Goal: Task Accomplishment & Management: Use online tool/utility

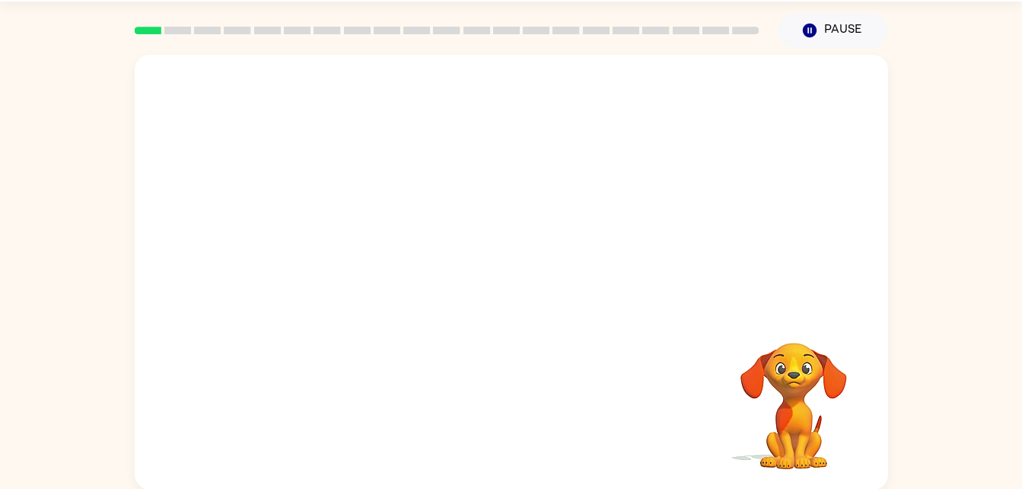
scroll to position [46, 0]
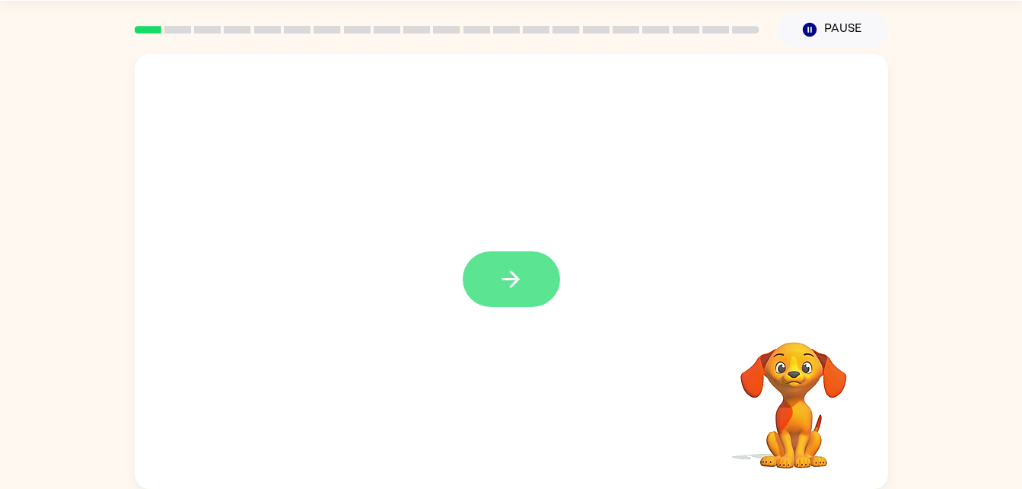
click at [517, 292] on icon "button" at bounding box center [511, 279] width 27 height 27
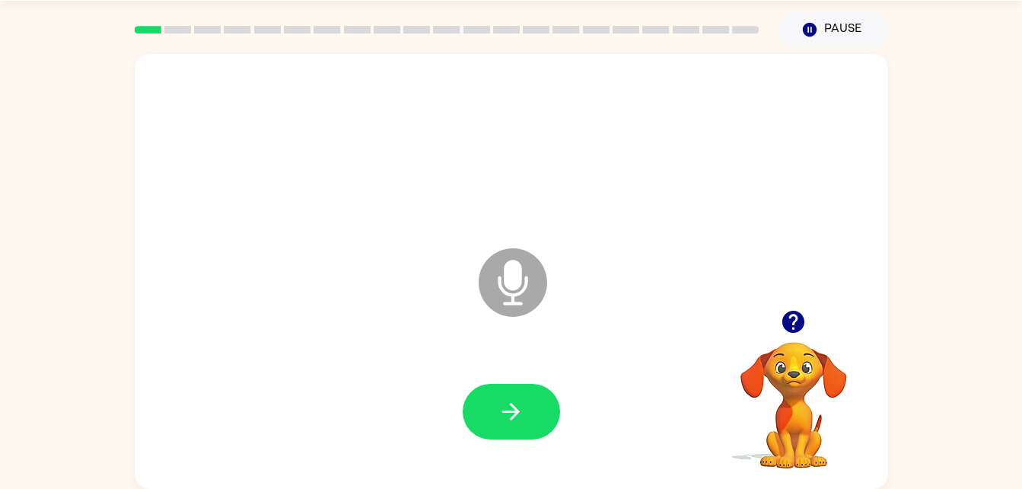
click at [486, 296] on icon at bounding box center [513, 282] width 68 height 68
click at [507, 291] on icon at bounding box center [513, 282] width 68 height 68
click at [494, 422] on button "button" at bounding box center [511, 412] width 97 height 56
click at [577, 415] on div at bounding box center [511, 411] width 723 height 125
click at [506, 400] on icon "button" at bounding box center [511, 411] width 27 height 27
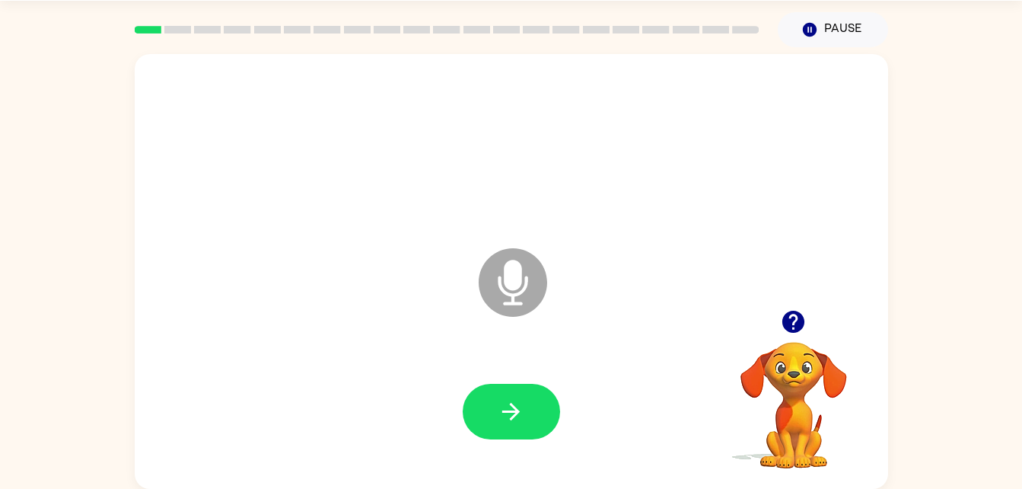
click at [508, 291] on icon at bounding box center [513, 282] width 68 height 68
click at [508, 323] on icon "Microphone The Microphone is here when it is your turn to talk" at bounding box center [589, 301] width 228 height 114
click at [498, 275] on icon at bounding box center [513, 282] width 68 height 68
click at [496, 265] on icon at bounding box center [513, 282] width 68 height 68
click at [515, 296] on icon "Microphone The Microphone is here when it is your turn to talk" at bounding box center [589, 301] width 228 height 114
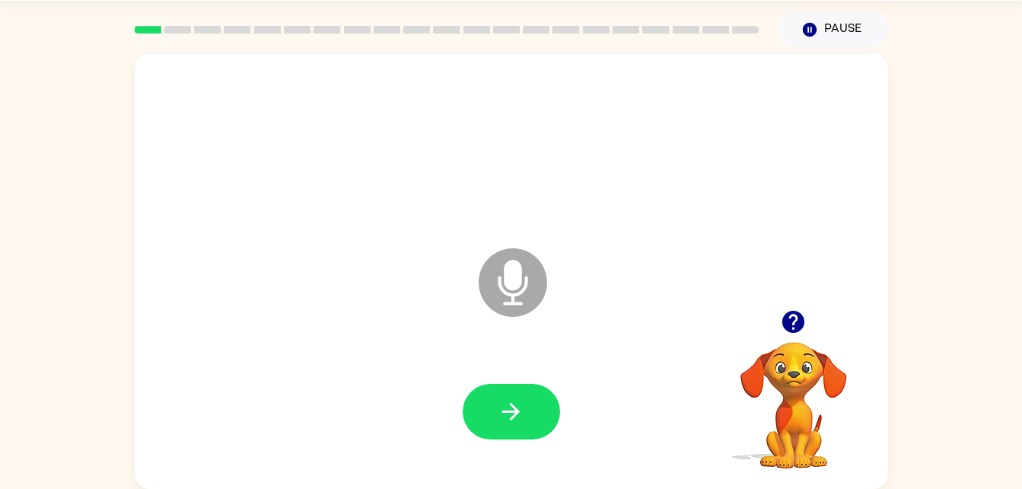
click at [521, 476] on div "Microphone The Microphone is here when it is your turn to talk" at bounding box center [511, 271] width 753 height 435
click at [507, 437] on button "button" at bounding box center [511, 412] width 97 height 56
click at [823, 20] on button "Pause Pause" at bounding box center [833, 29] width 110 height 35
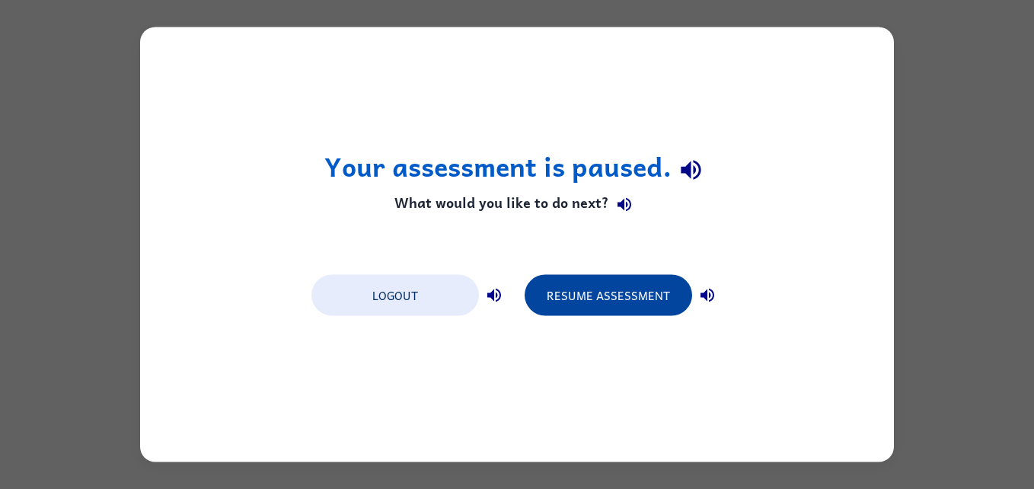
click at [634, 304] on button "Resume Assessment" at bounding box center [607, 295] width 167 height 41
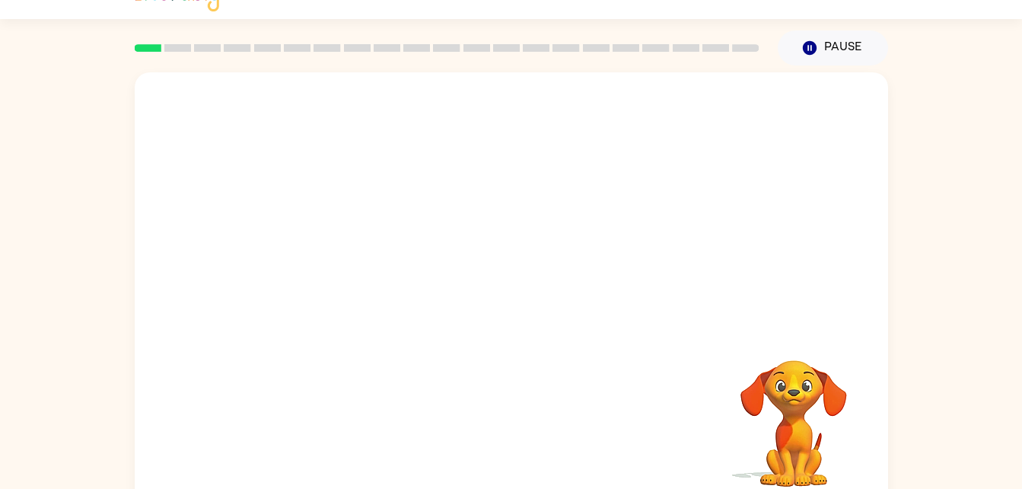
scroll to position [46, 0]
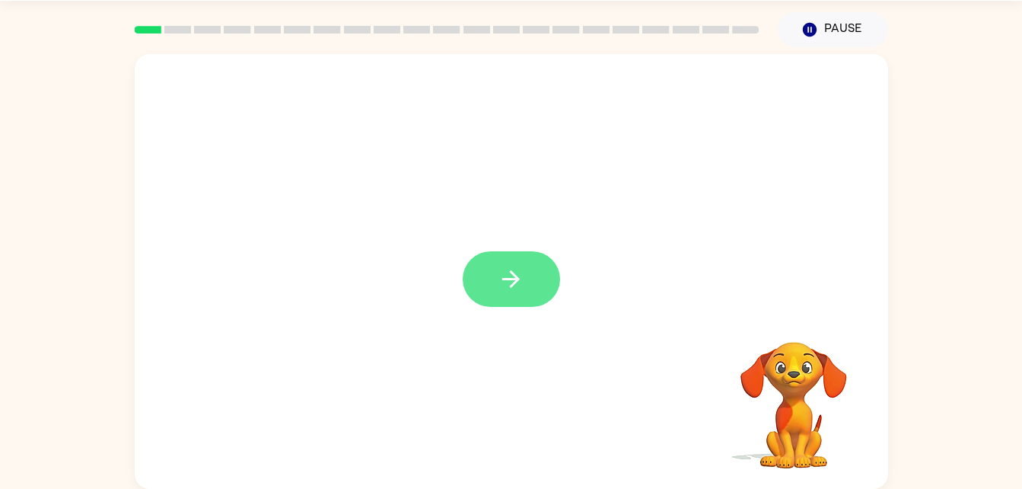
click at [512, 281] on icon "button" at bounding box center [511, 279] width 27 height 27
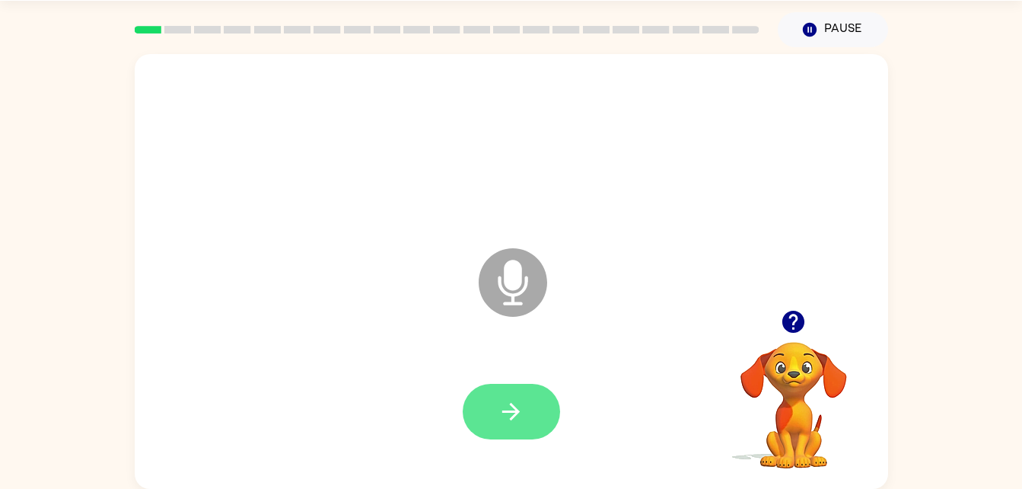
click at [503, 418] on icon "button" at bounding box center [511, 411] width 27 height 27
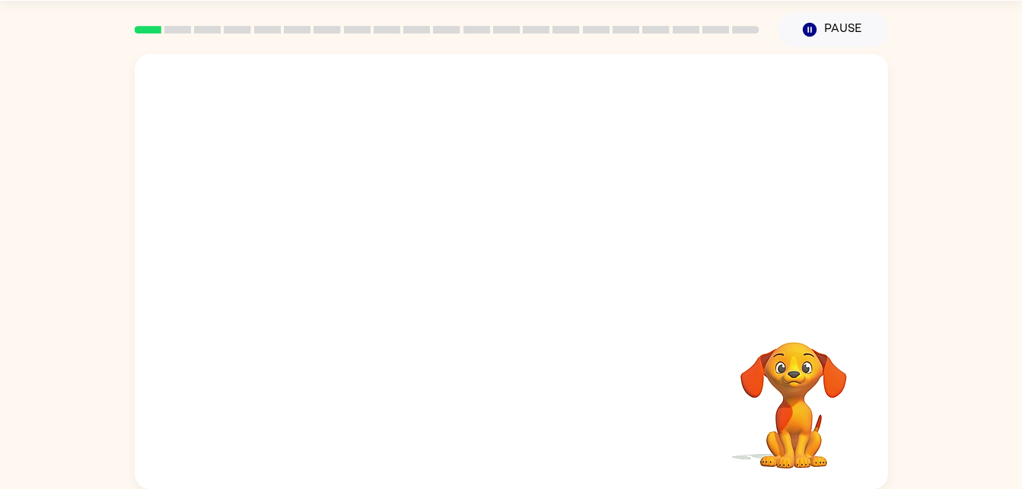
scroll to position [0, 0]
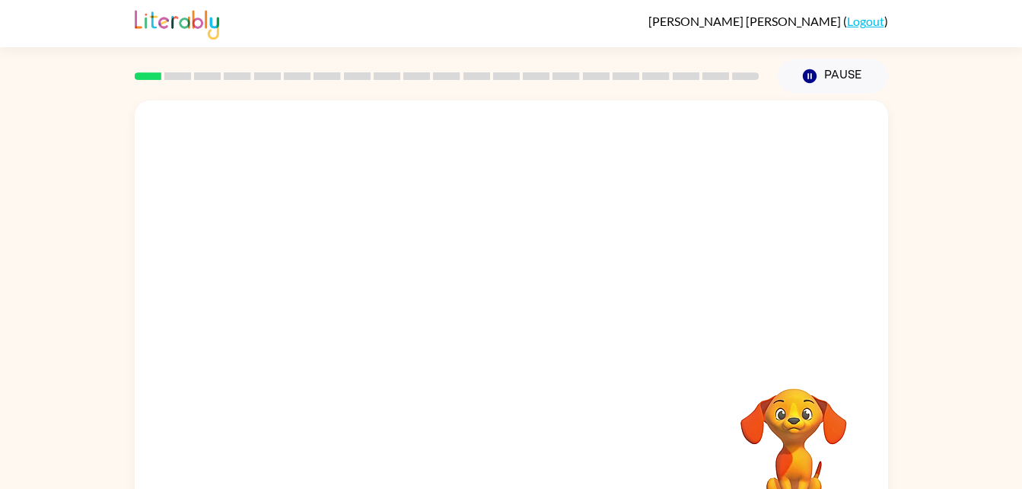
click at [842, 438] on video "Your browser must support playing .mp4 files to use Literably. Please try using…" at bounding box center [794, 441] width 152 height 152
click at [811, 432] on video "Your browser must support playing .mp4 files to use Literably. Please try using…" at bounding box center [794, 441] width 152 height 152
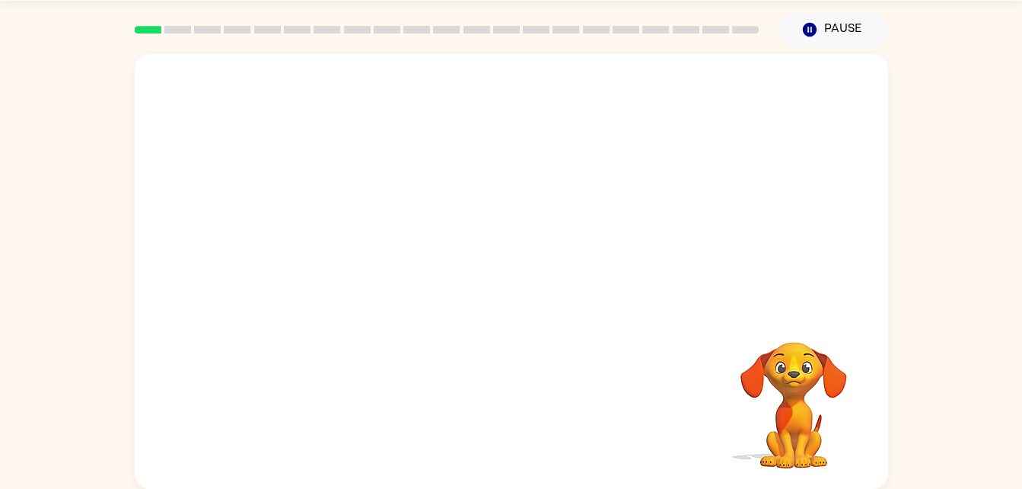
scroll to position [46, 0]
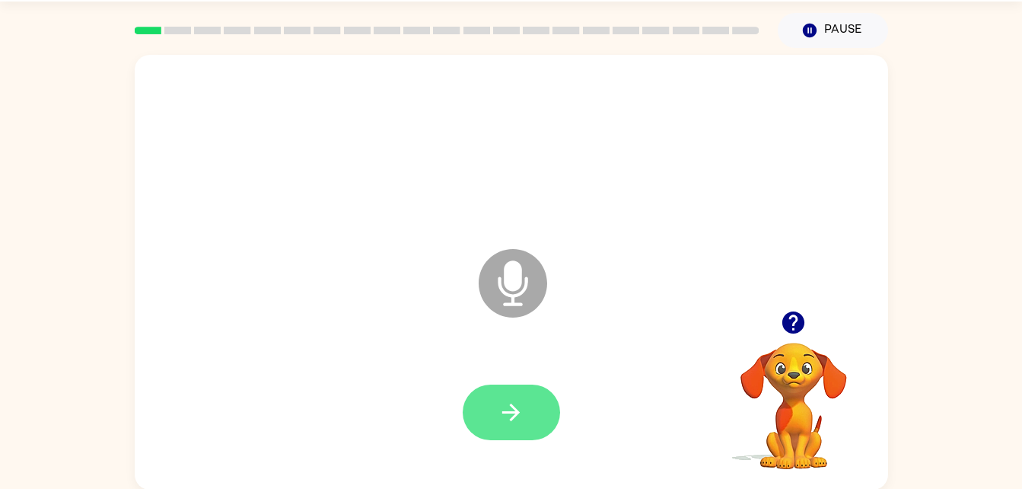
click at [485, 393] on button "button" at bounding box center [511, 412] width 97 height 56
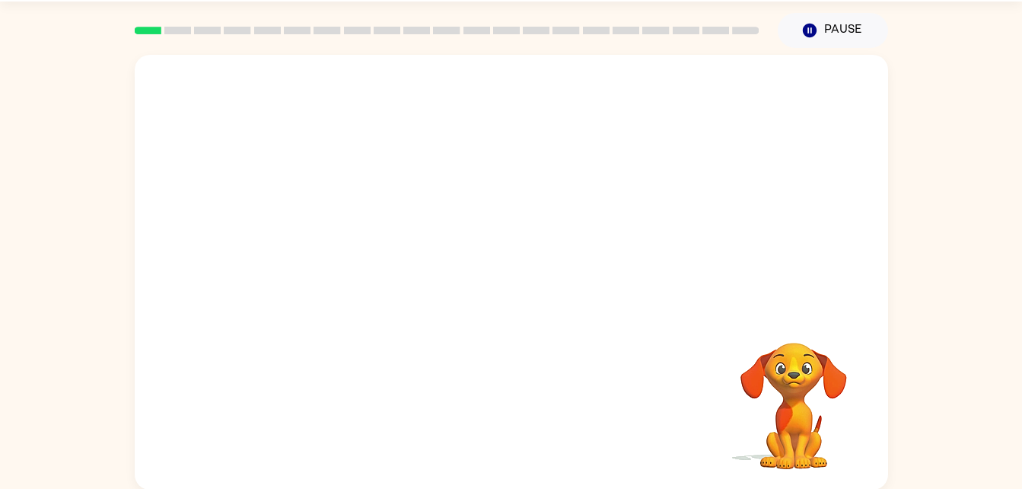
click at [837, 250] on div at bounding box center [511, 183] width 753 height 256
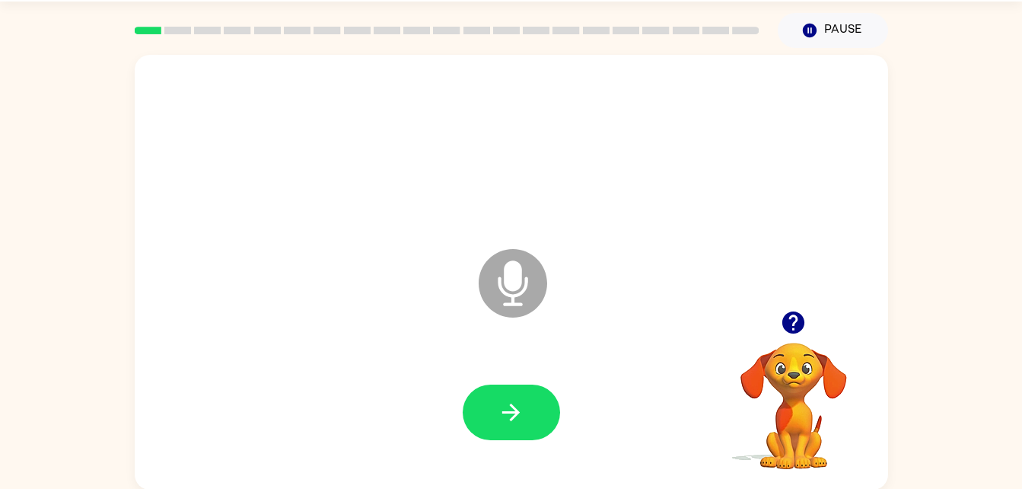
click at [515, 287] on icon "Microphone The Microphone is here when it is your turn to talk" at bounding box center [589, 302] width 228 height 114
click at [496, 268] on icon at bounding box center [513, 283] width 68 height 68
click at [527, 273] on icon at bounding box center [513, 283] width 68 height 68
click at [501, 289] on icon "Microphone The Microphone is here when it is your turn to talk" at bounding box center [589, 302] width 228 height 114
click at [545, 371] on div at bounding box center [511, 412] width 723 height 125
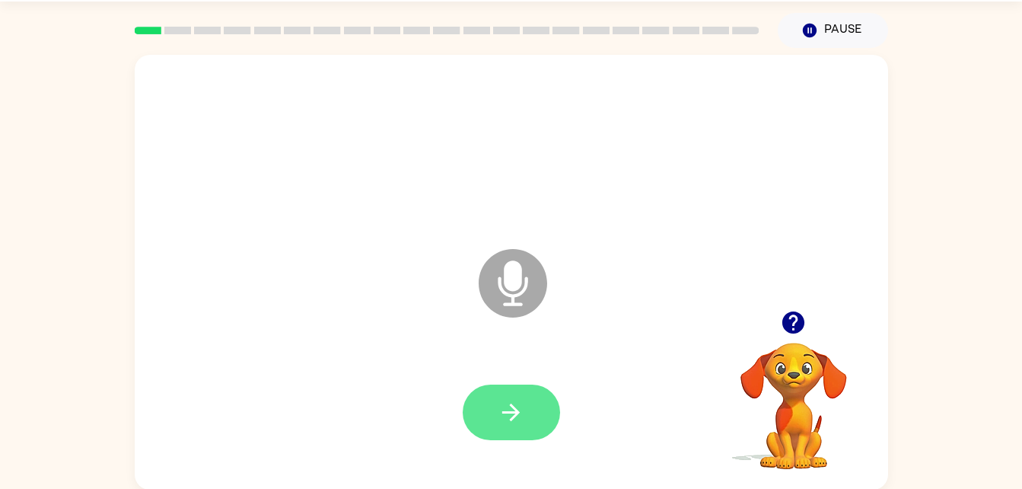
click at [537, 384] on button "button" at bounding box center [511, 412] width 97 height 56
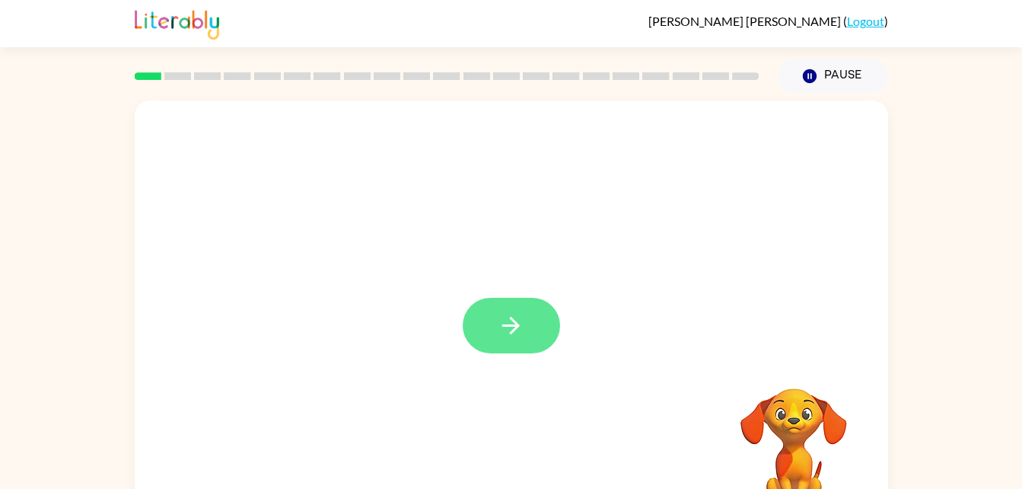
click at [503, 315] on icon "button" at bounding box center [511, 325] width 27 height 27
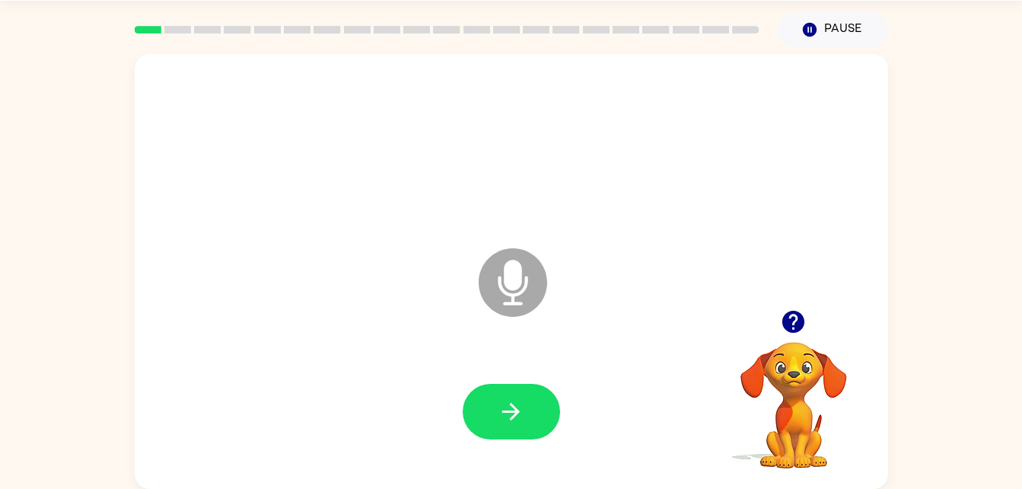
scroll to position [46, 0]
click at [798, 321] on icon "button" at bounding box center [793, 322] width 22 height 22
click at [534, 429] on button "button" at bounding box center [511, 412] width 97 height 56
click at [504, 386] on button "button" at bounding box center [511, 412] width 97 height 56
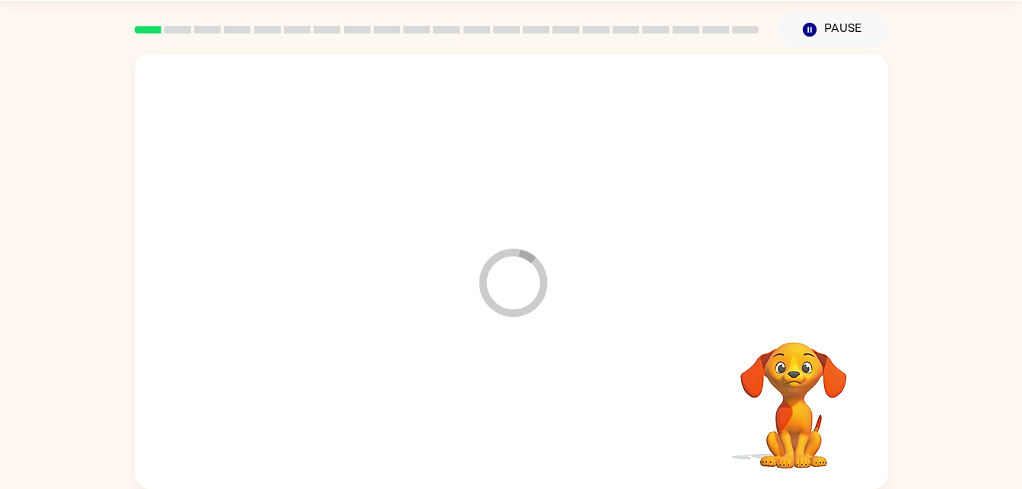
click at [519, 399] on div at bounding box center [511, 411] width 723 height 125
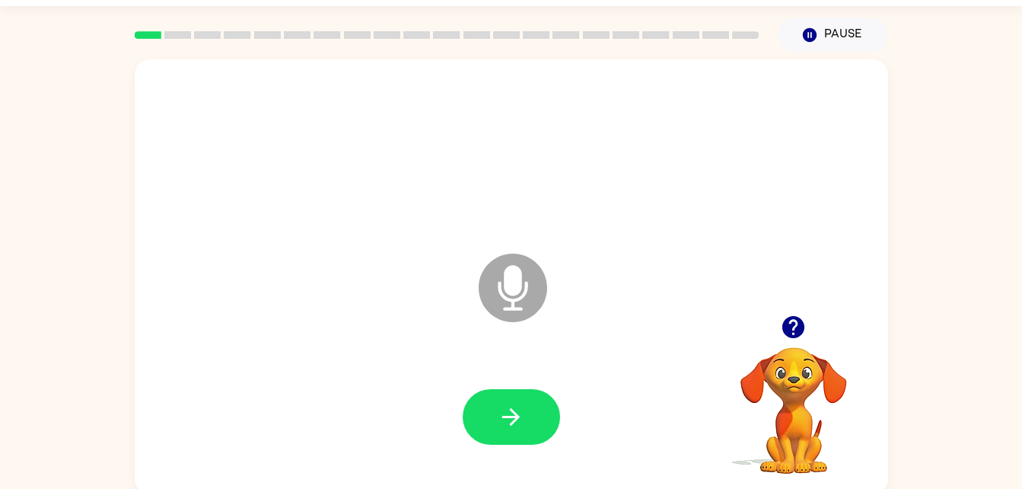
scroll to position [43, 0]
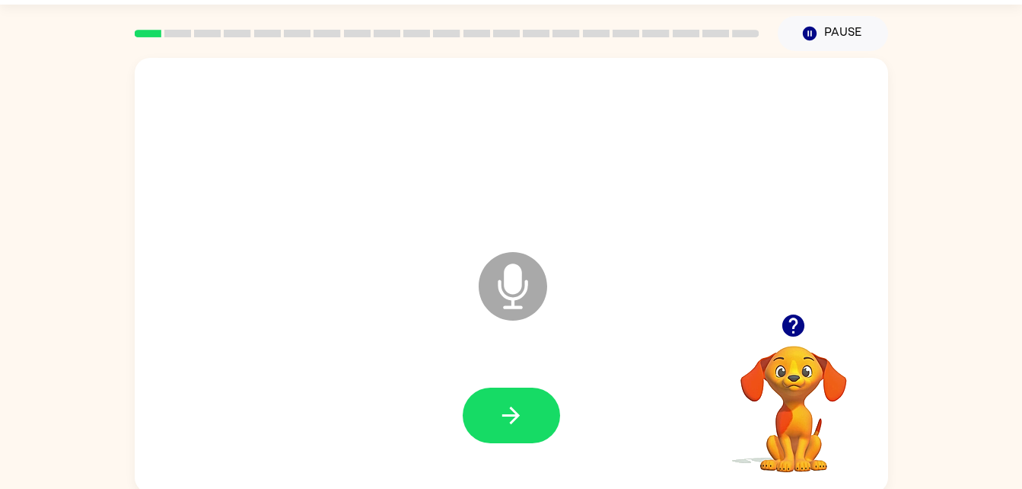
click at [771, 358] on video "Your browser must support playing .mp4 files to use Literably. Please try using…" at bounding box center [794, 398] width 152 height 152
click at [811, 339] on div at bounding box center [794, 325] width 152 height 39
click at [785, 355] on video "Your browser must support playing .mp4 files to use Literably. Please try using…" at bounding box center [794, 398] width 152 height 152
click at [801, 334] on icon "button" at bounding box center [793, 325] width 27 height 27
click at [781, 357] on video "Your browser must support playing .mp4 files to use Literably. Please try using…" at bounding box center [794, 398] width 152 height 152
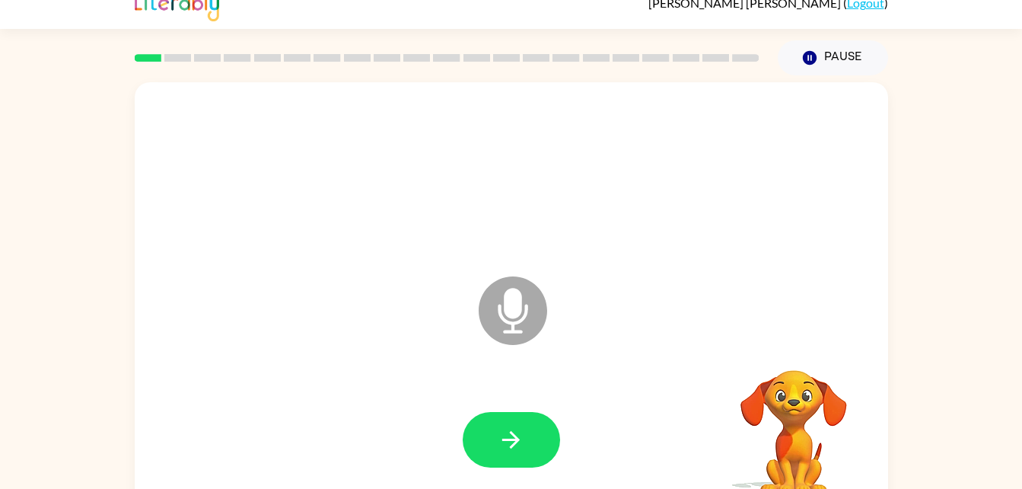
scroll to position [46, 0]
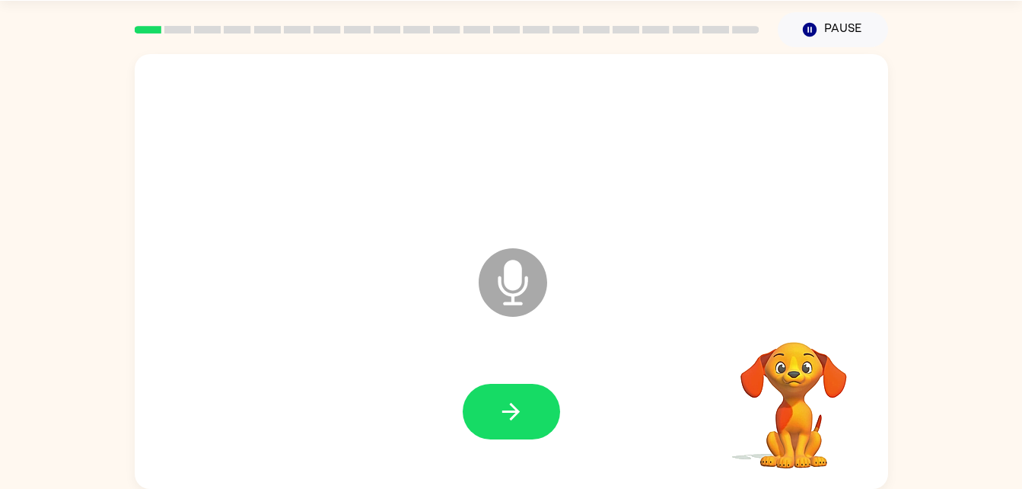
click at [793, 342] on video "Your browser must support playing .mp4 files to use Literably. Please try using…" at bounding box center [794, 394] width 152 height 152
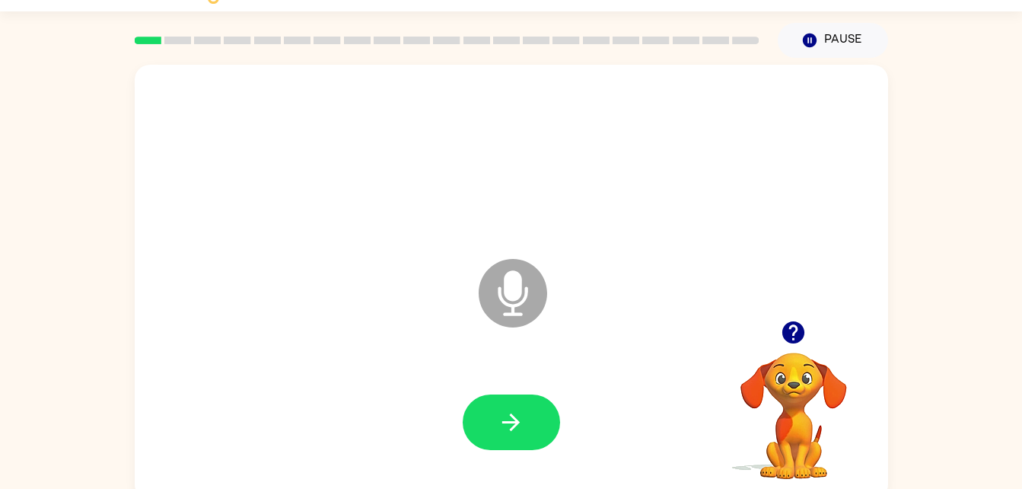
scroll to position [33, 0]
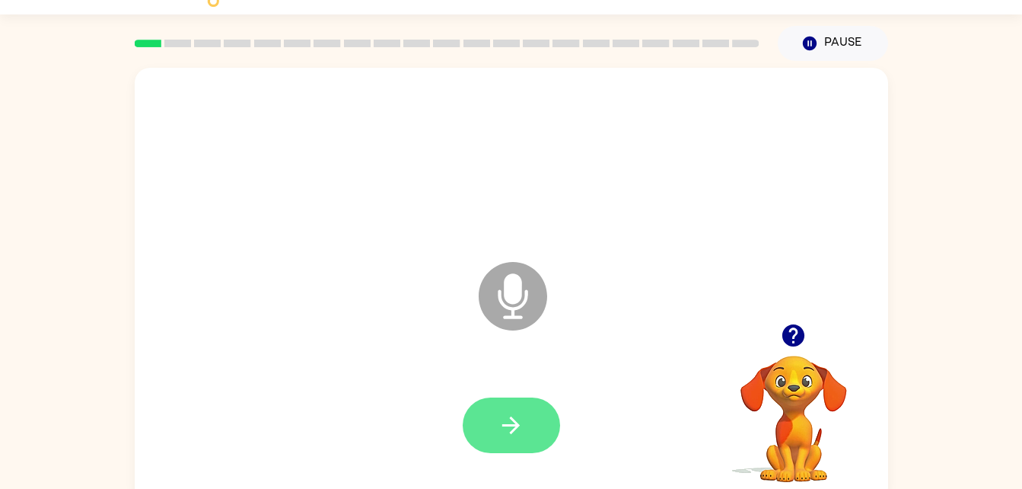
click at [539, 409] on button "button" at bounding box center [511, 425] width 97 height 56
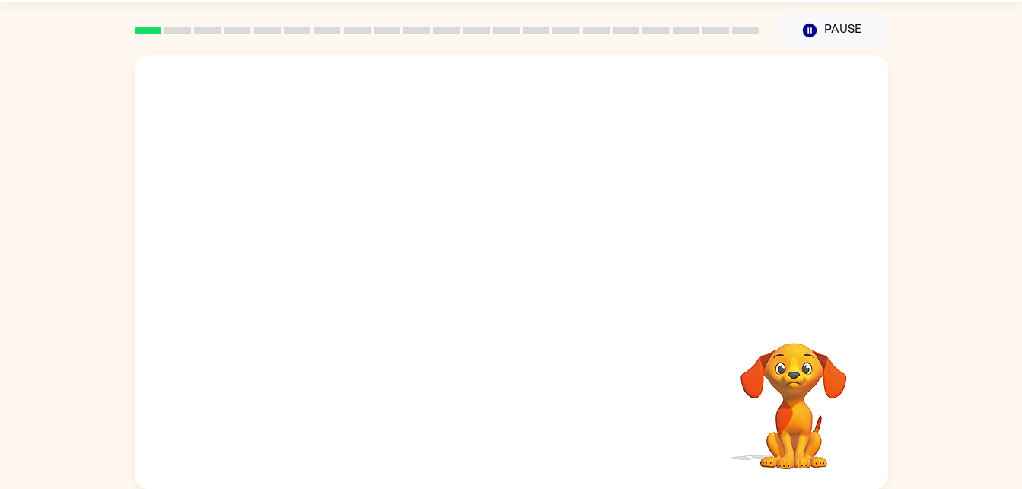
scroll to position [46, 0]
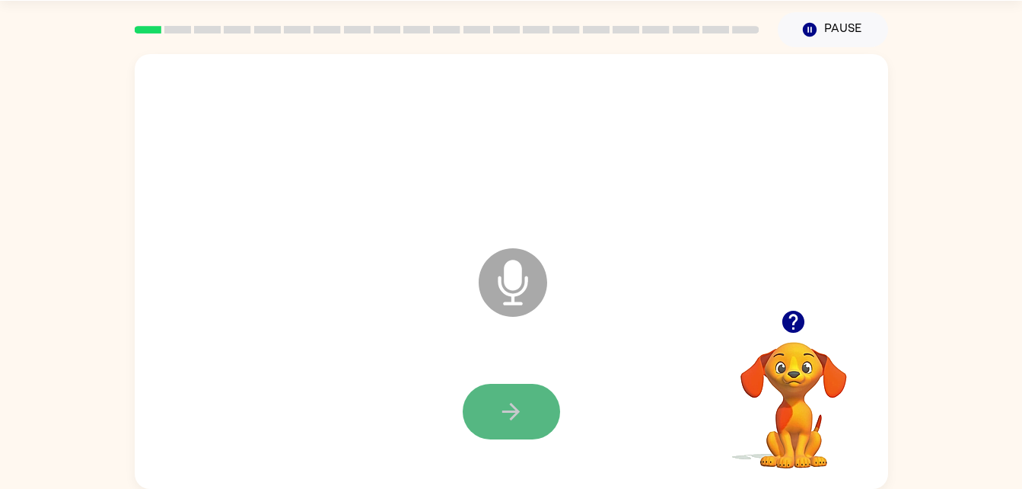
click at [556, 416] on button "button" at bounding box center [511, 412] width 97 height 56
click at [511, 285] on icon "Microphone The Microphone is here when it is your turn to talk" at bounding box center [589, 301] width 228 height 114
click at [514, 425] on button "button" at bounding box center [511, 412] width 97 height 56
click at [527, 434] on button "button" at bounding box center [511, 412] width 97 height 56
click at [532, 409] on button "button" at bounding box center [511, 412] width 97 height 56
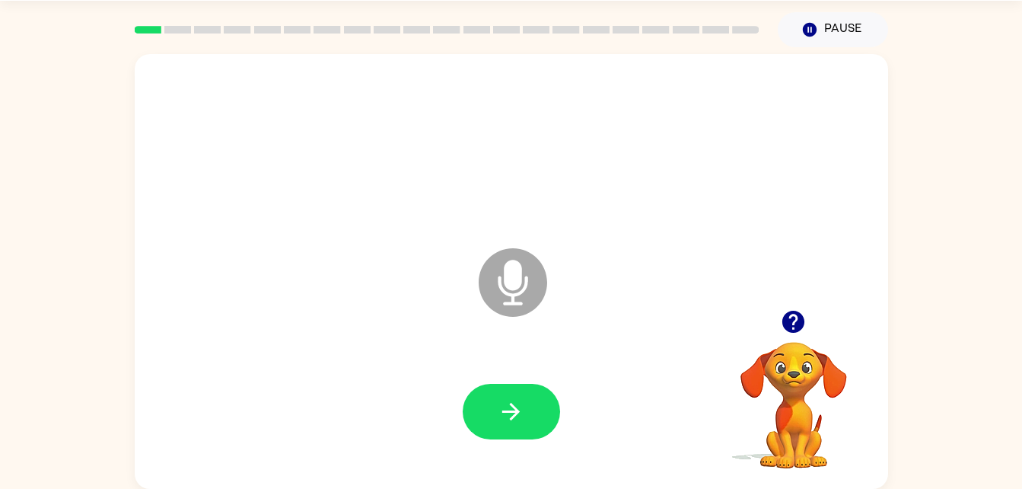
click at [527, 298] on icon at bounding box center [513, 282] width 68 height 68
click at [514, 423] on icon "button" at bounding box center [511, 411] width 27 height 27
click at [521, 403] on icon "button" at bounding box center [511, 411] width 27 height 27
click at [504, 414] on icon "button" at bounding box center [511, 411] width 27 height 27
click at [562, 440] on div at bounding box center [511, 411] width 723 height 125
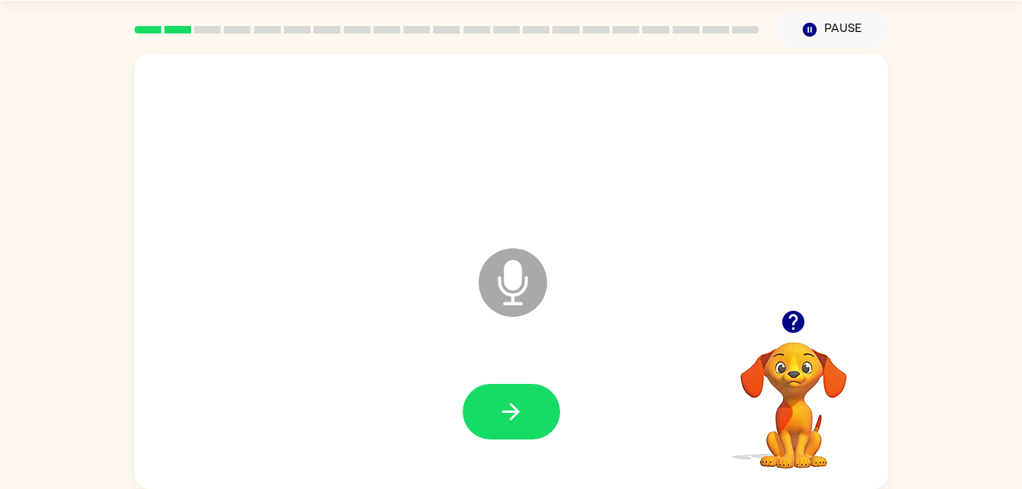
click at [550, 438] on div at bounding box center [511, 412] width 97 height 56
click at [534, 460] on div at bounding box center [511, 411] width 723 height 125
click at [537, 474] on div "Microphone The Microphone is here when it is your turn to talk" at bounding box center [511, 271] width 753 height 435
click at [528, 478] on div "Microphone The Microphone is here when it is your turn to talk" at bounding box center [511, 271] width 753 height 435
click at [467, 457] on div at bounding box center [511, 411] width 723 height 125
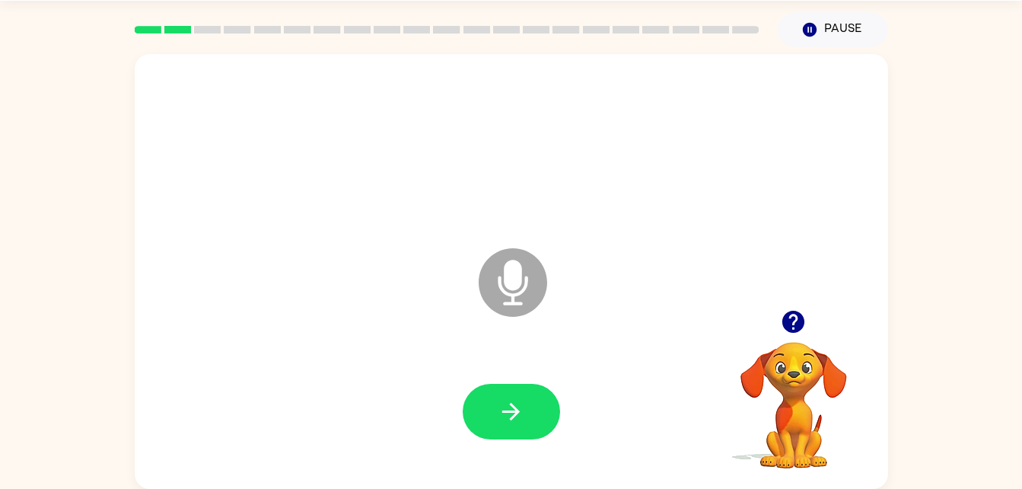
click at [461, 467] on div at bounding box center [511, 411] width 723 height 125
click at [461, 457] on div at bounding box center [511, 411] width 723 height 125
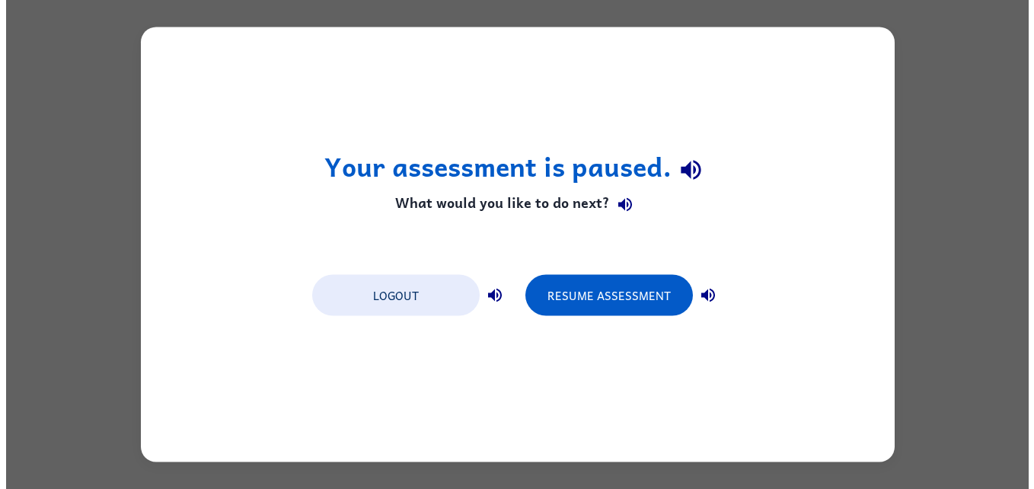
scroll to position [0, 0]
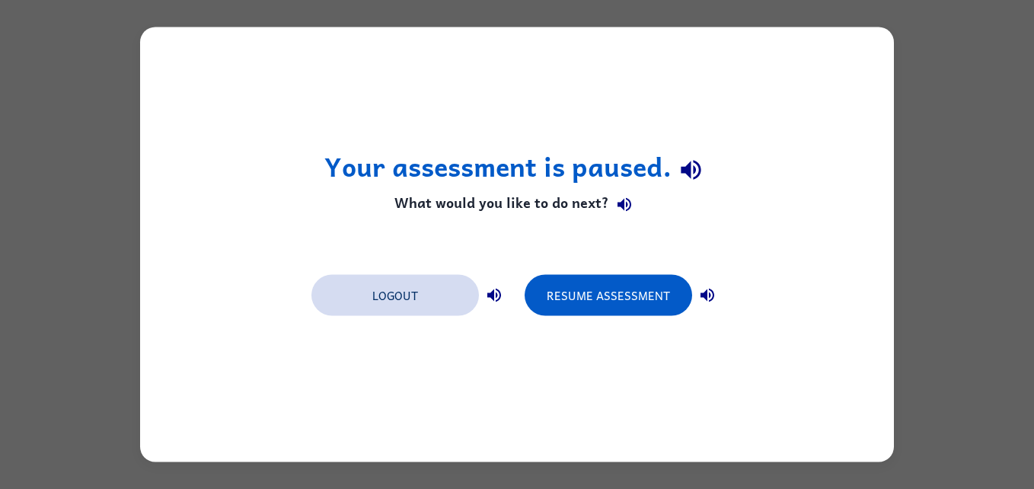
click at [419, 291] on button "Logout" at bounding box center [394, 295] width 167 height 41
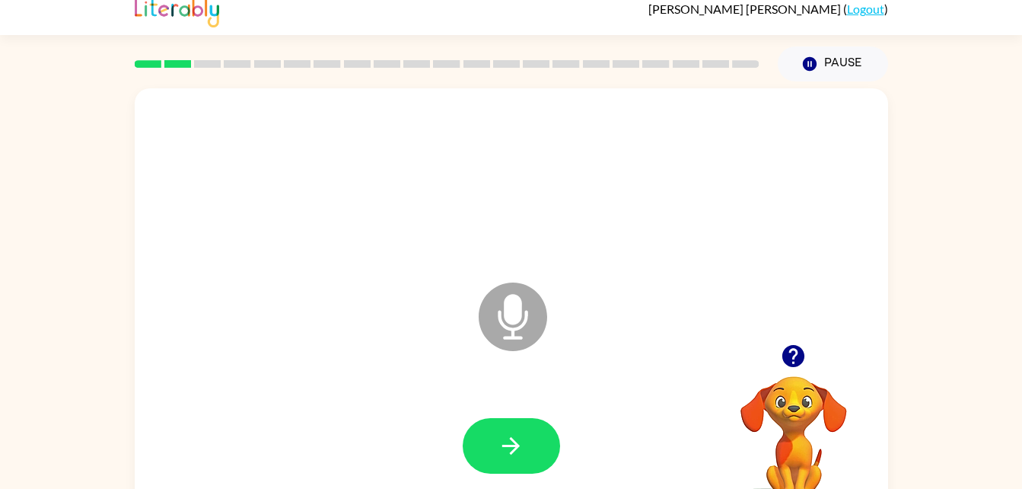
scroll to position [46, 0]
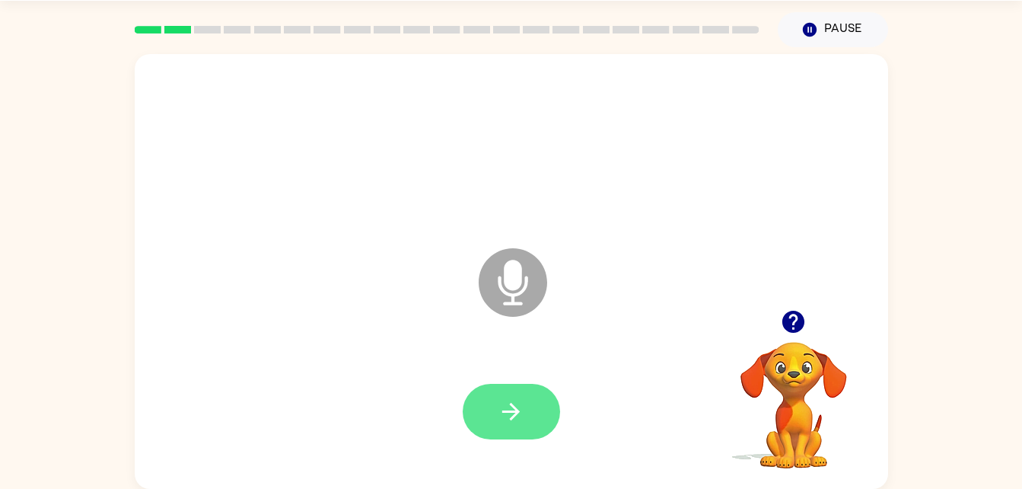
click at [531, 384] on button "button" at bounding box center [511, 412] width 97 height 56
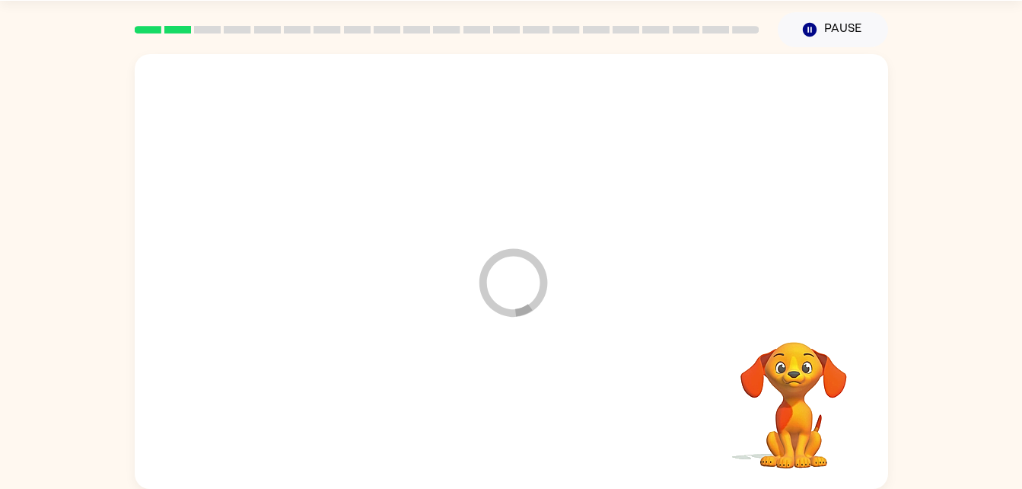
click at [535, 398] on div at bounding box center [511, 411] width 723 height 125
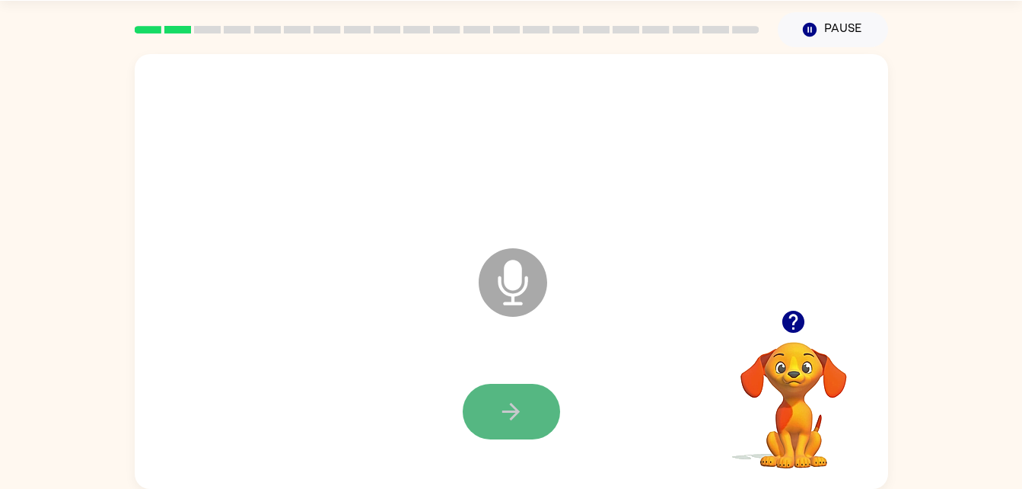
click at [517, 397] on button "button" at bounding box center [511, 412] width 97 height 56
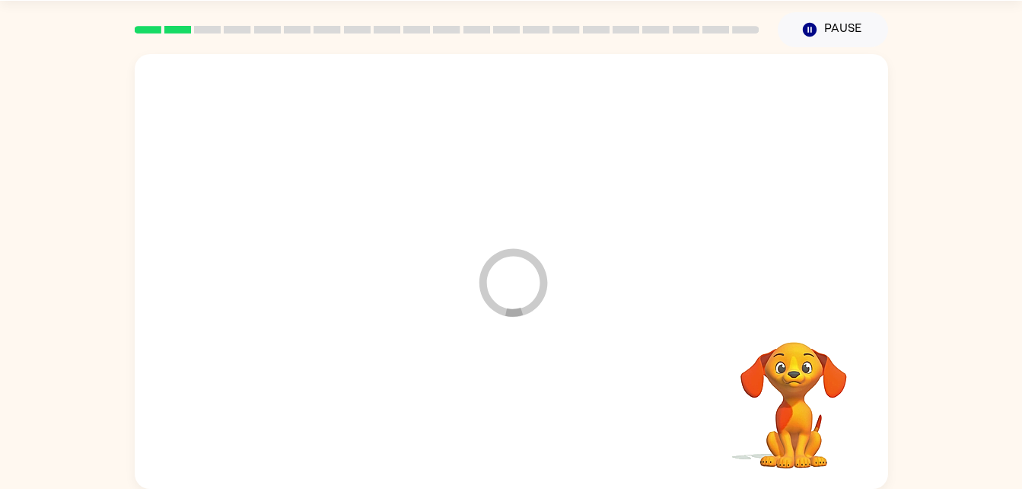
click at [517, 397] on div at bounding box center [511, 411] width 723 height 125
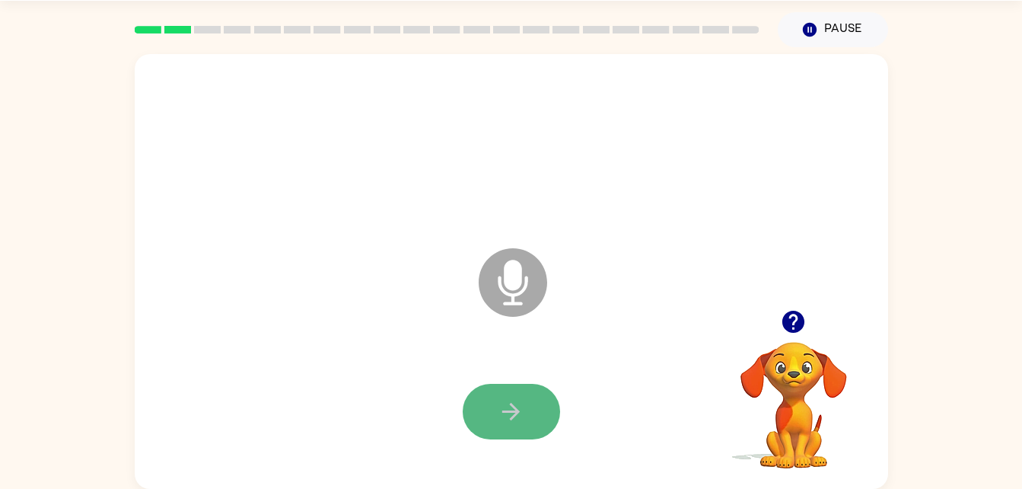
click at [481, 409] on button "button" at bounding box center [511, 412] width 97 height 56
click at [537, 291] on icon at bounding box center [513, 282] width 68 height 68
click at [527, 272] on icon at bounding box center [513, 282] width 68 height 68
click at [540, 393] on button "button" at bounding box center [511, 412] width 97 height 56
click at [540, 393] on div at bounding box center [511, 412] width 97 height 56
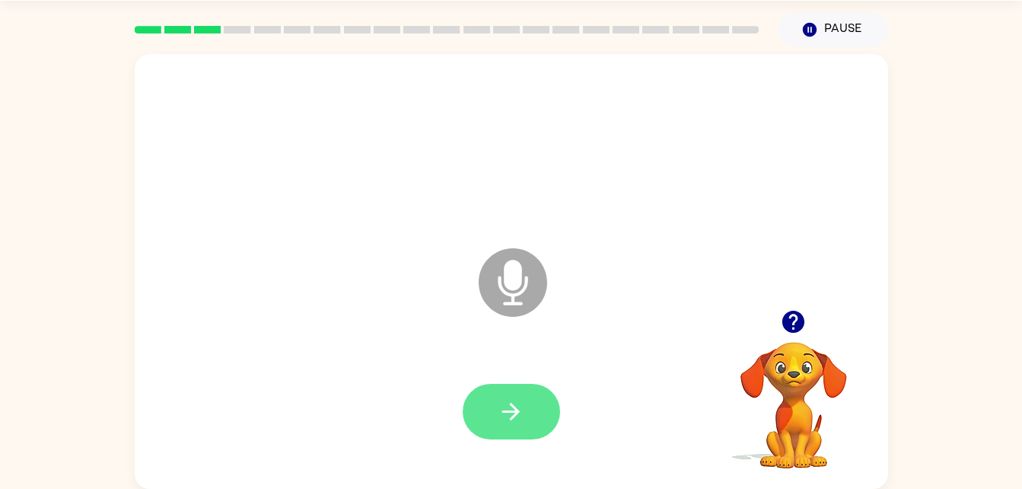
click at [483, 421] on button "button" at bounding box center [511, 412] width 97 height 56
click at [528, 419] on button "button" at bounding box center [511, 412] width 97 height 56
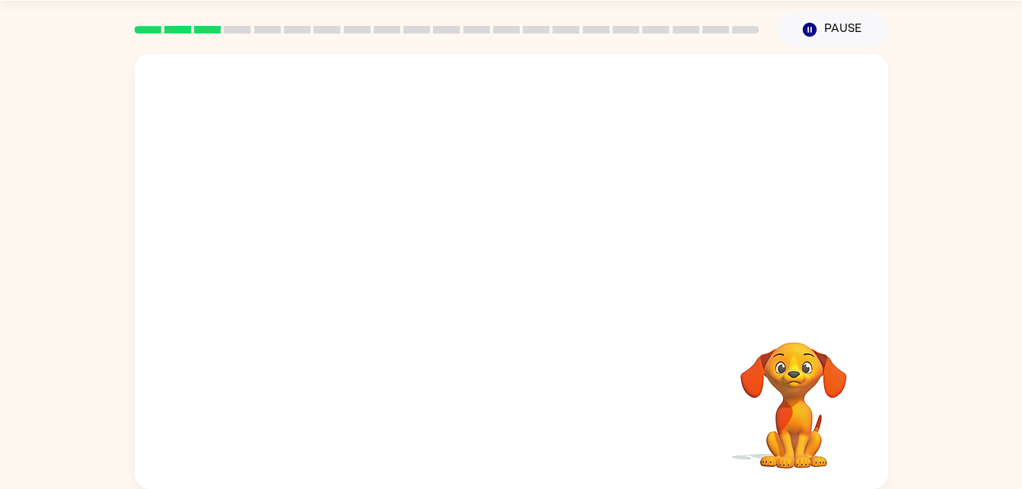
click at [528, 419] on div at bounding box center [511, 411] width 723 height 125
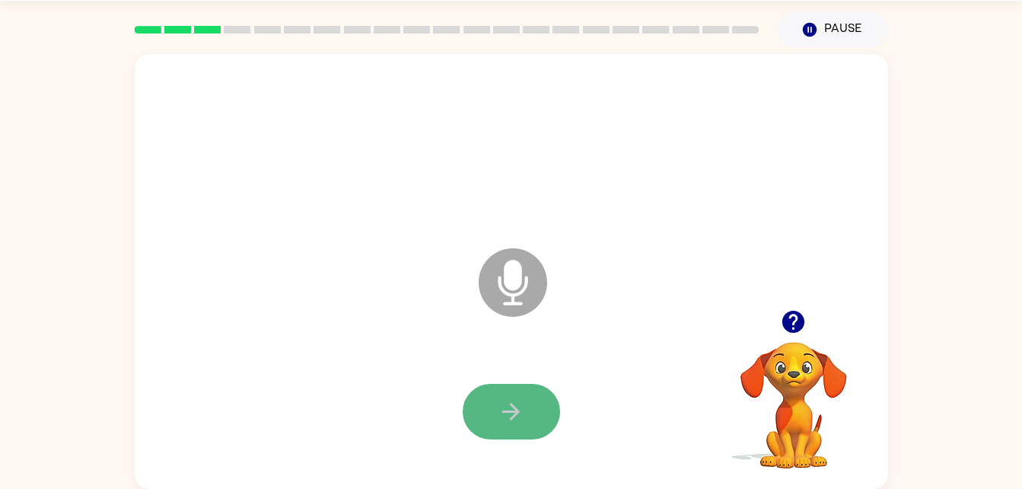
click at [541, 406] on button "button" at bounding box center [511, 412] width 97 height 56
click at [516, 405] on icon "button" at bounding box center [511, 411] width 27 height 27
click at [540, 417] on button "button" at bounding box center [511, 412] width 97 height 56
click at [528, 414] on button "button" at bounding box center [511, 412] width 97 height 56
drag, startPoint x: 492, startPoint y: 408, endPoint x: 485, endPoint y: 394, distance: 15.7
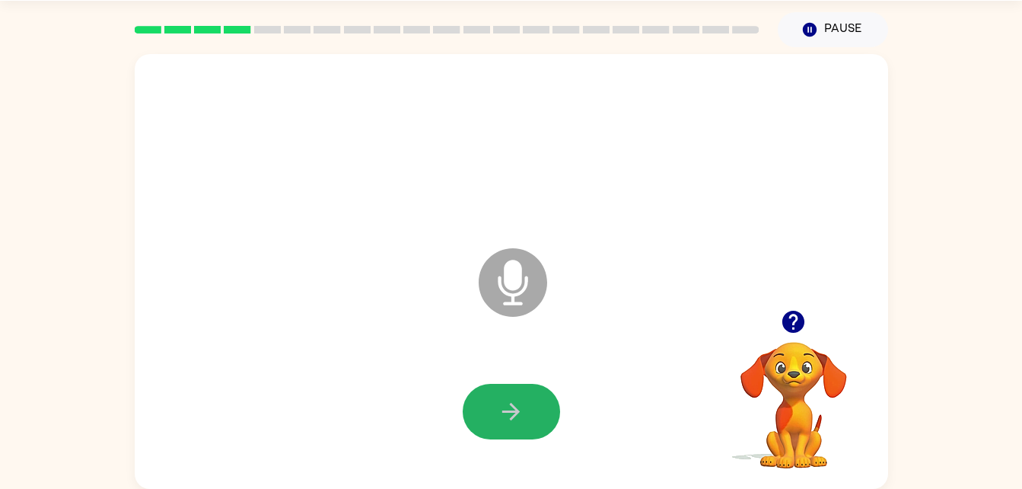
click at [485, 394] on button "button" at bounding box center [511, 412] width 97 height 56
drag, startPoint x: 479, startPoint y: 394, endPoint x: 504, endPoint y: 402, distance: 26.2
click at [504, 402] on icon "button" at bounding box center [511, 411] width 27 height 27
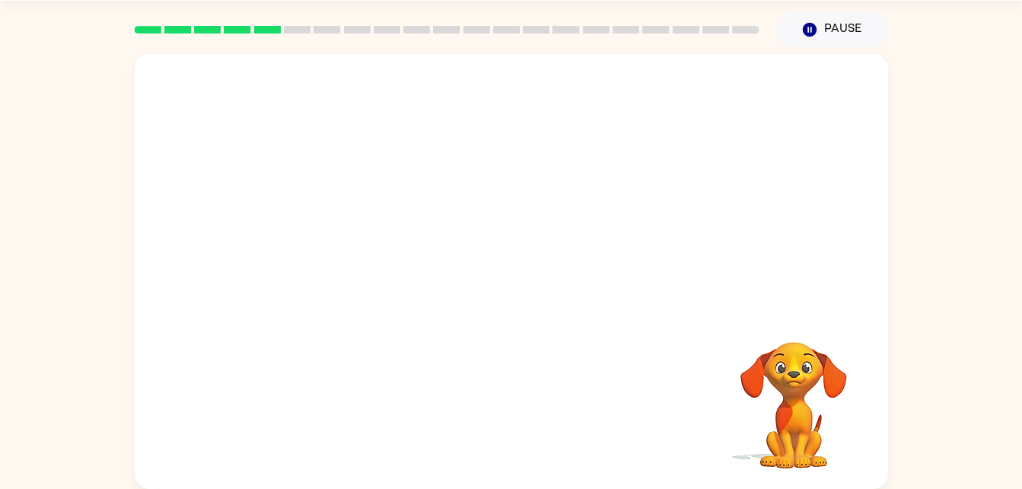
drag, startPoint x: 719, startPoint y: 446, endPoint x: 770, endPoint y: 435, distance: 52.3
click at [770, 435] on video "Your browser must support playing .mp4 files to use Literably. Please try using…" at bounding box center [794, 394] width 152 height 152
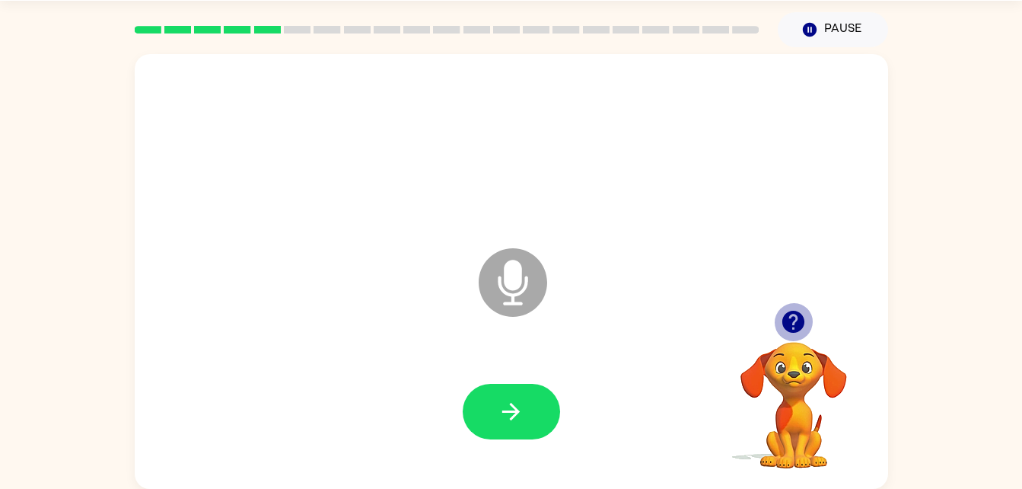
click at [795, 321] on icon "button" at bounding box center [793, 321] width 27 height 27
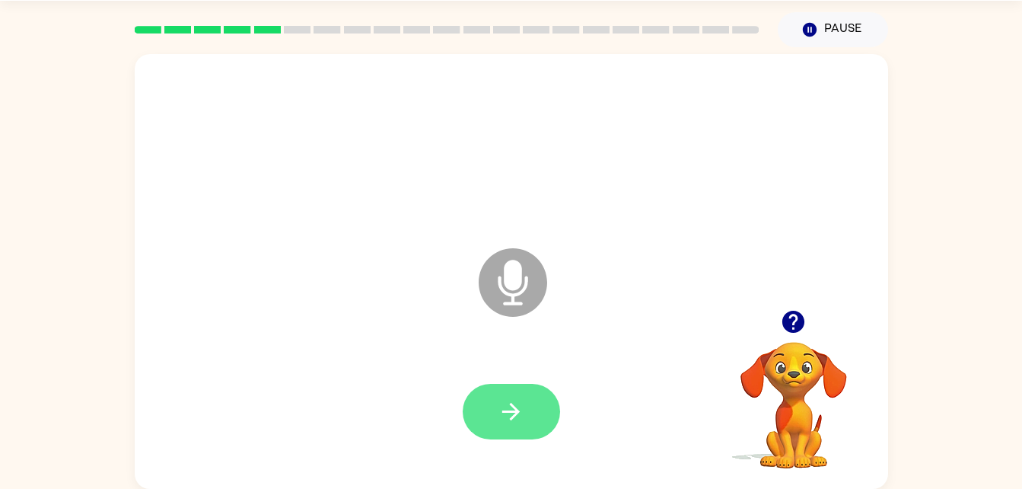
click at [540, 437] on button "button" at bounding box center [511, 412] width 97 height 56
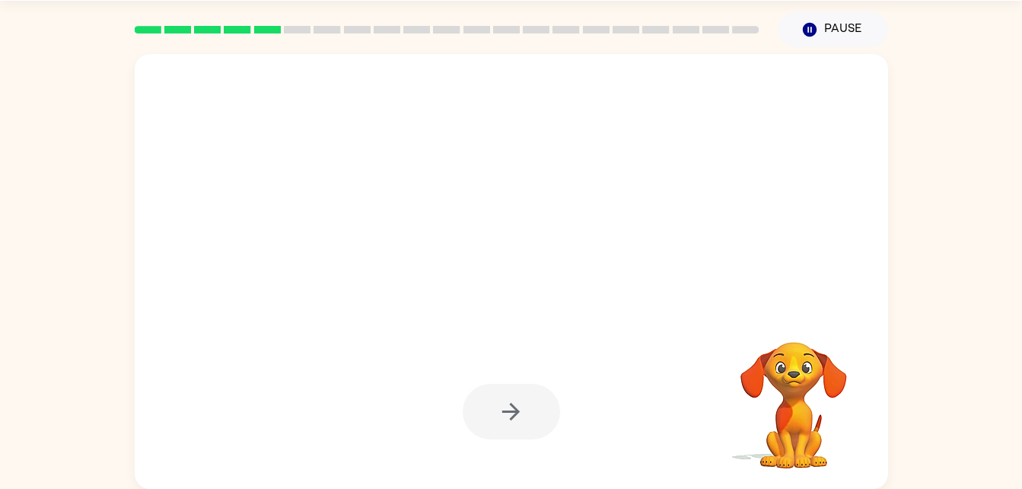
drag, startPoint x: 789, startPoint y: 330, endPoint x: 747, endPoint y: 292, distance: 56.6
click at [749, 294] on div "Your browser must support playing .mp4 files to use Literably. Please try using…" at bounding box center [511, 271] width 753 height 435
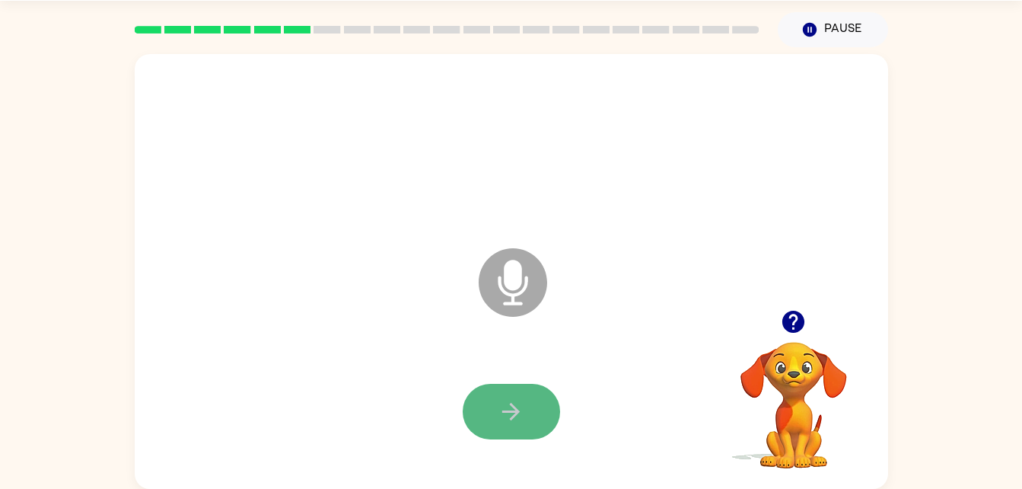
click at [487, 409] on button "button" at bounding box center [511, 412] width 97 height 56
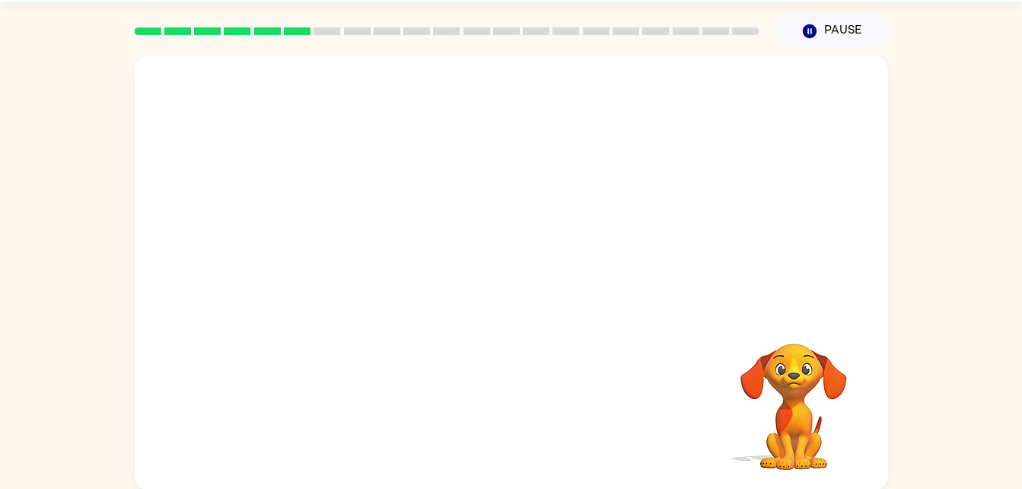
scroll to position [46, 0]
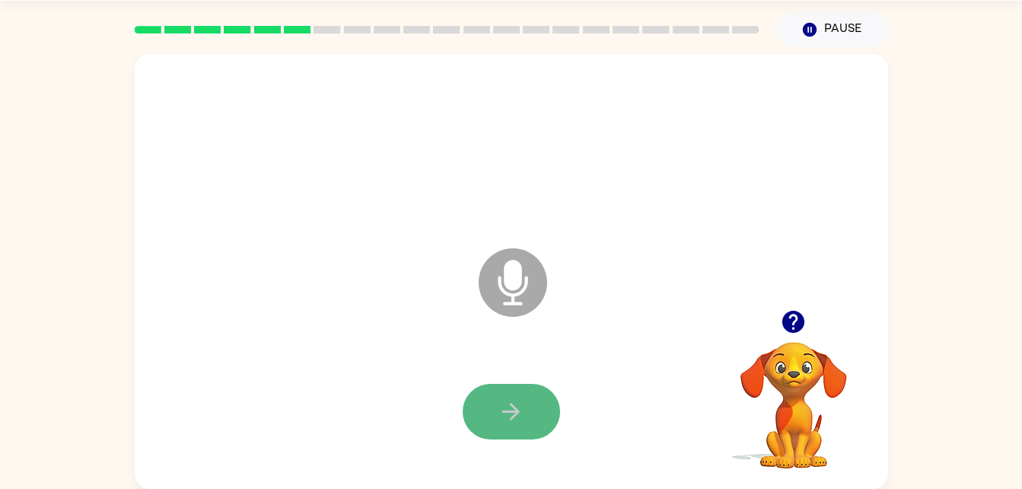
click at [538, 395] on button "button" at bounding box center [511, 412] width 97 height 56
click at [480, 404] on button "button" at bounding box center [511, 412] width 97 height 56
click at [495, 413] on button "button" at bounding box center [511, 412] width 97 height 56
click at [553, 422] on button "button" at bounding box center [511, 412] width 97 height 56
click at [518, 400] on icon "button" at bounding box center [511, 411] width 27 height 27
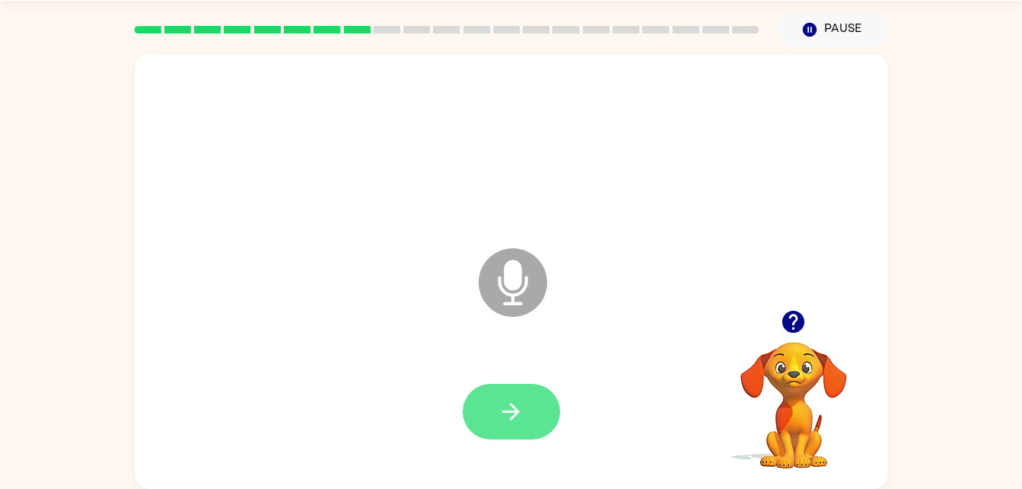
click at [546, 411] on button "button" at bounding box center [511, 412] width 97 height 56
click at [502, 434] on button "button" at bounding box center [511, 412] width 97 height 56
click at [527, 401] on button "button" at bounding box center [511, 412] width 97 height 56
click at [513, 435] on button "button" at bounding box center [511, 412] width 97 height 56
click at [521, 419] on icon "button" at bounding box center [511, 411] width 27 height 27
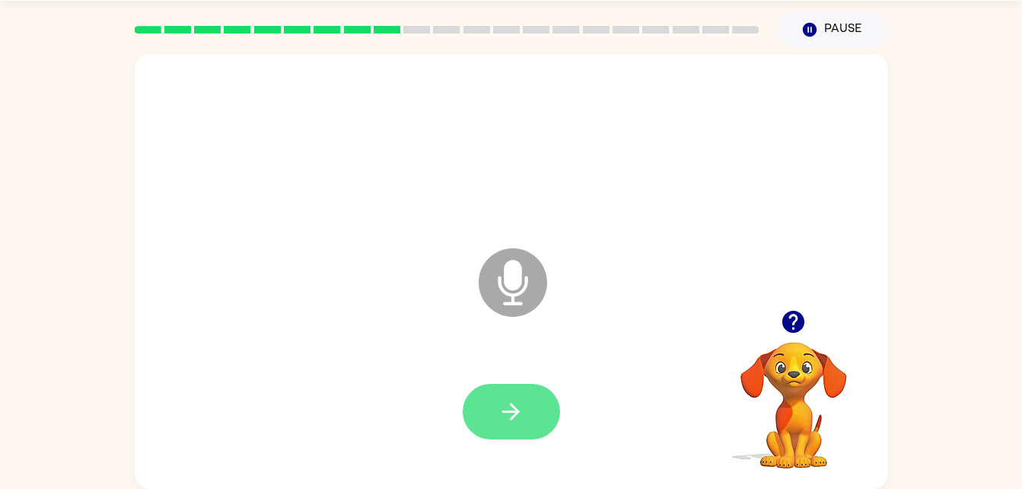
click at [530, 418] on button "button" at bounding box center [511, 412] width 97 height 56
click at [526, 421] on button "button" at bounding box center [511, 412] width 97 height 56
click at [518, 401] on icon "button" at bounding box center [511, 411] width 27 height 27
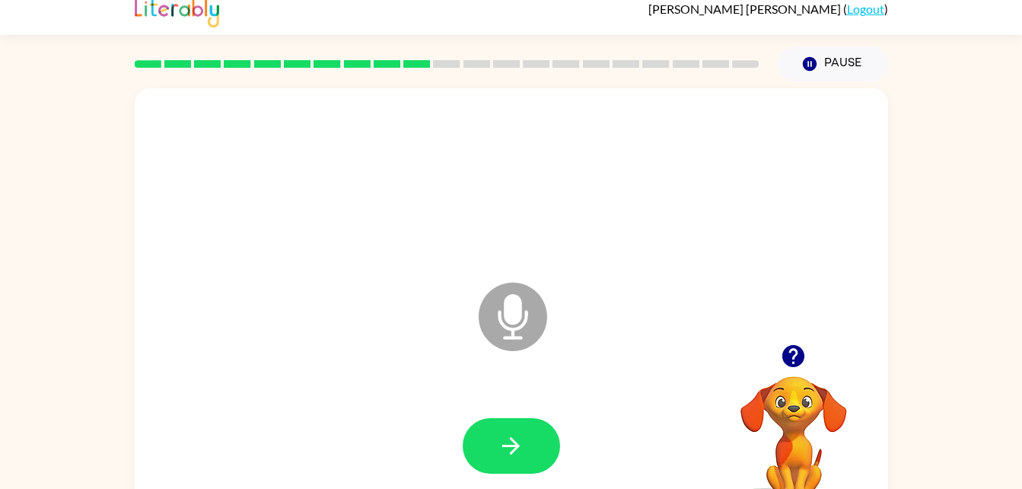
scroll to position [0, 0]
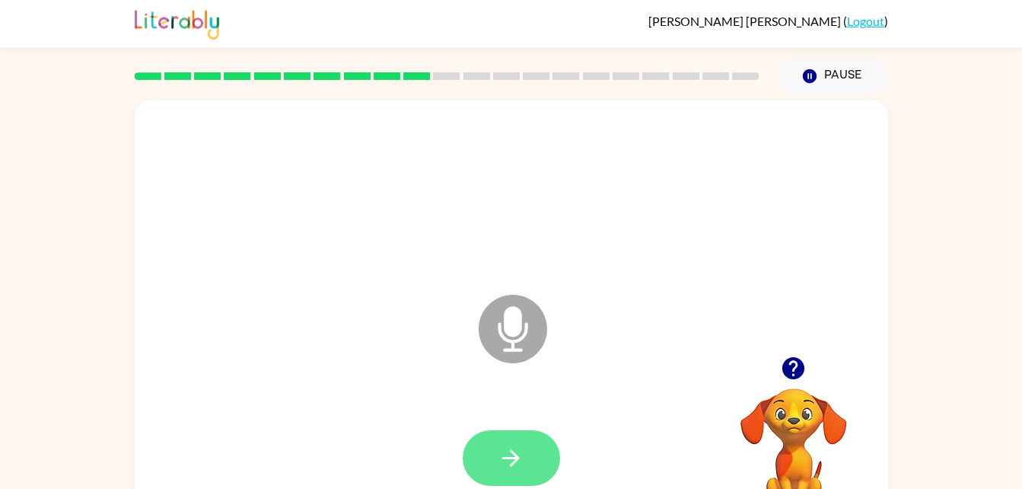
click at [521, 462] on icon "button" at bounding box center [511, 457] width 27 height 27
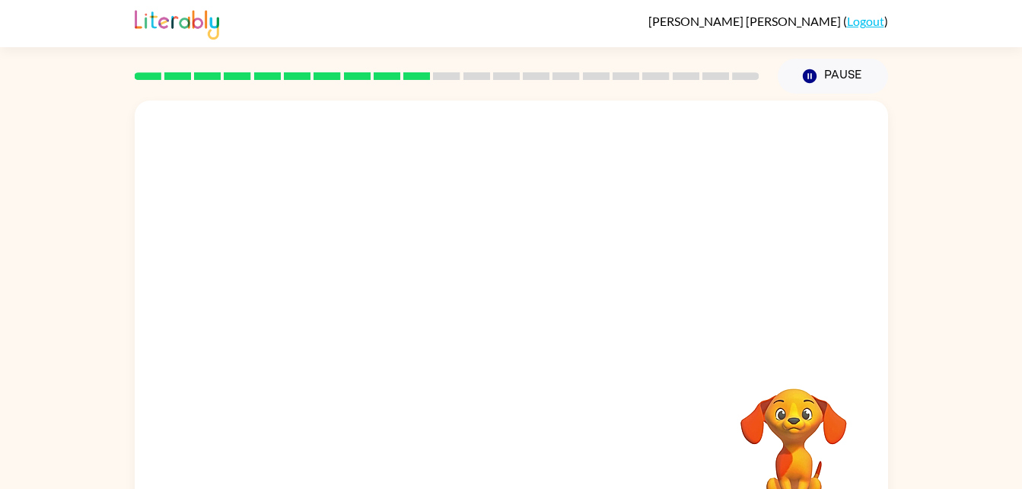
scroll to position [46, 0]
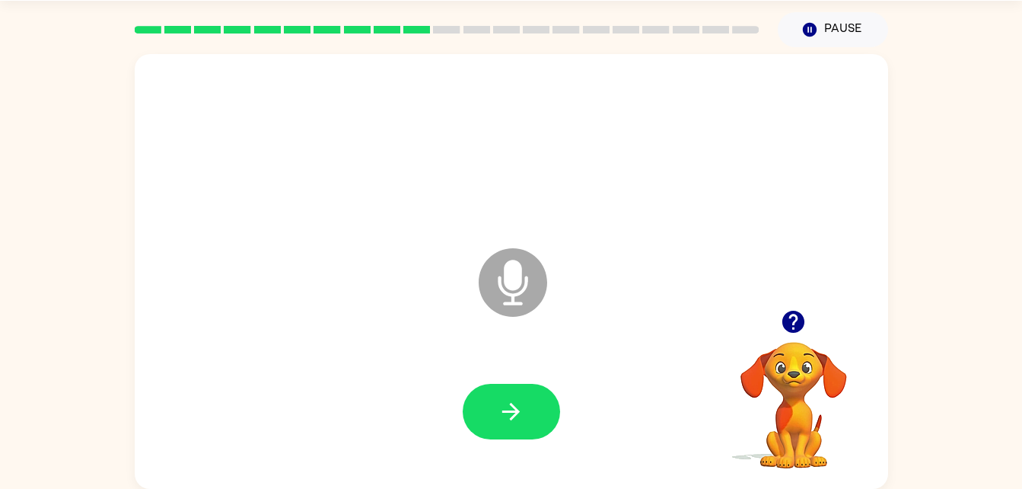
click at [480, 332] on icon "Microphone The Microphone is here when it is your turn to talk" at bounding box center [589, 301] width 228 height 114
click at [572, 433] on div at bounding box center [511, 411] width 723 height 125
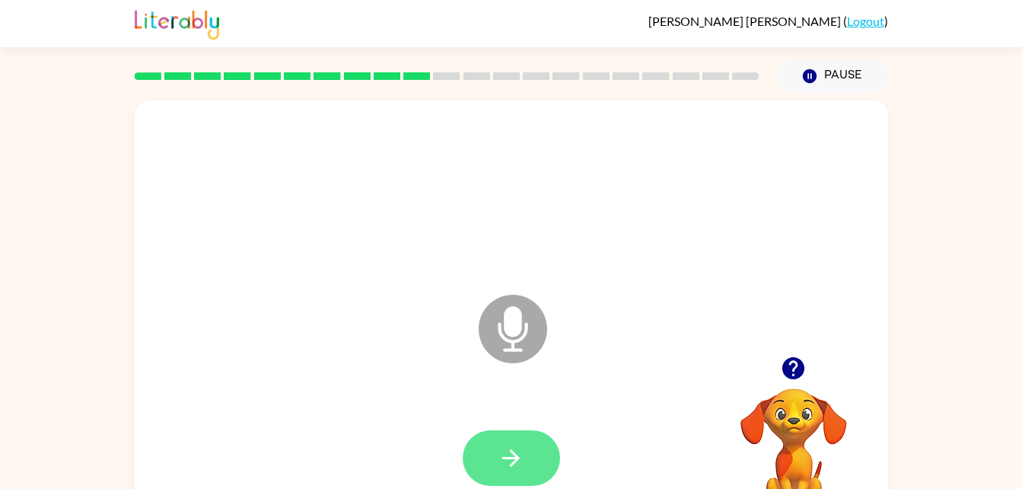
click at [504, 479] on button "button" at bounding box center [511, 458] width 97 height 56
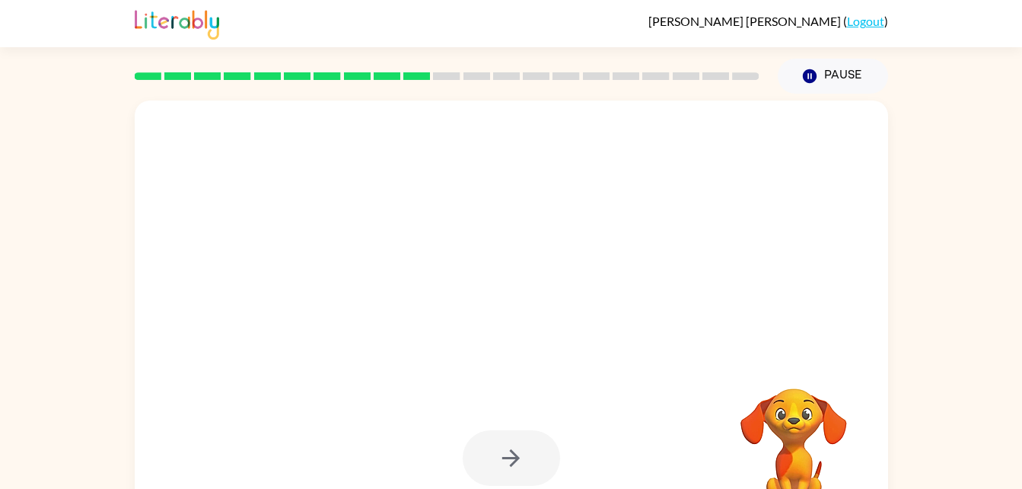
scroll to position [46, 0]
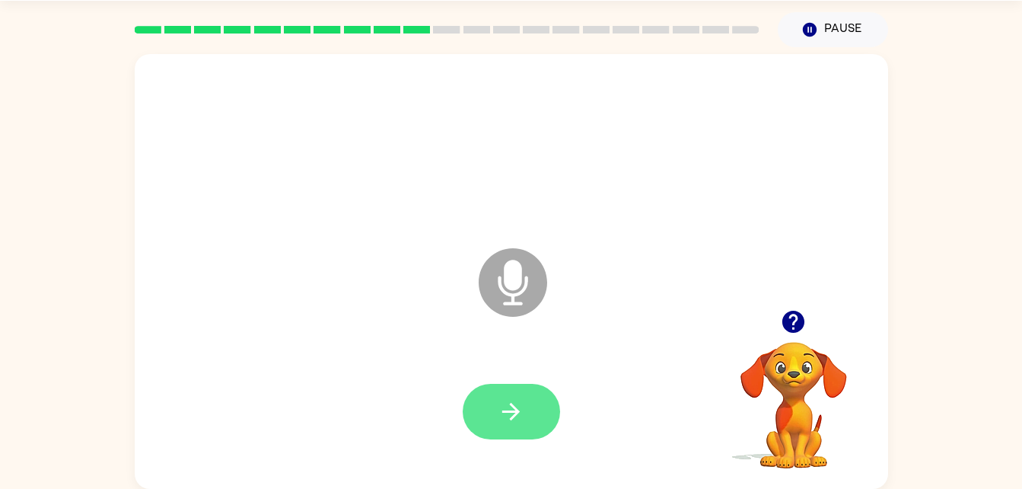
click at [512, 416] on icon "button" at bounding box center [511, 412] width 18 height 18
click at [546, 419] on button "button" at bounding box center [511, 412] width 97 height 56
click at [551, 406] on button "button" at bounding box center [511, 412] width 97 height 56
click at [558, 414] on button "button" at bounding box center [511, 412] width 97 height 56
click at [489, 390] on button "button" at bounding box center [511, 412] width 97 height 56
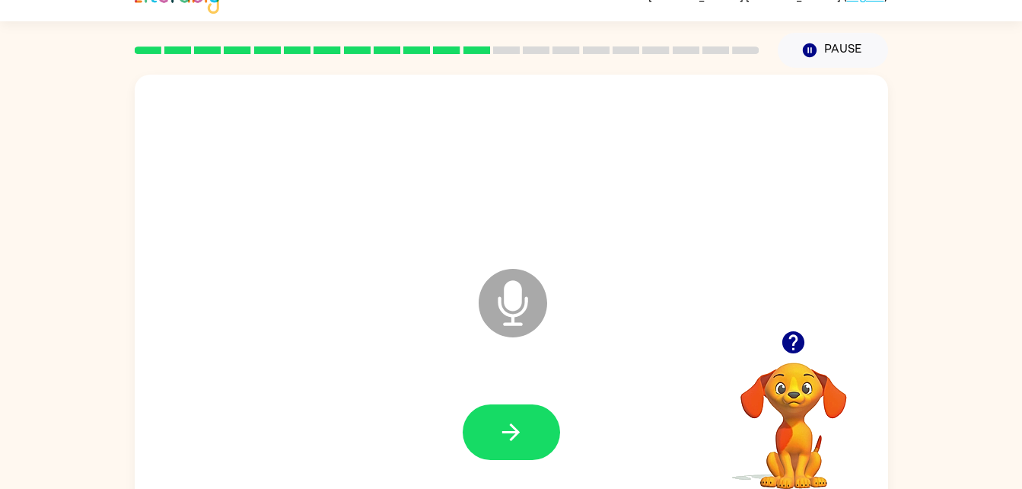
scroll to position [21, 0]
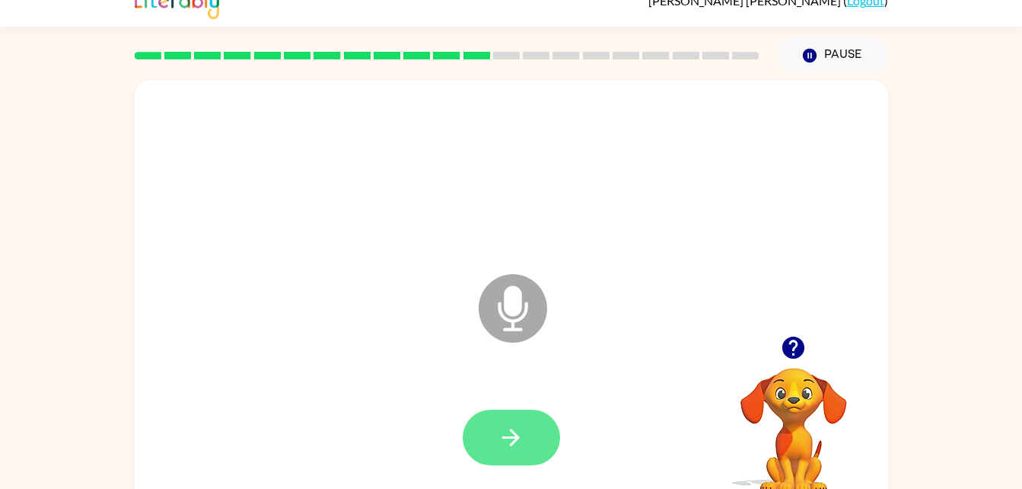
click at [508, 453] on button "button" at bounding box center [511, 437] width 97 height 56
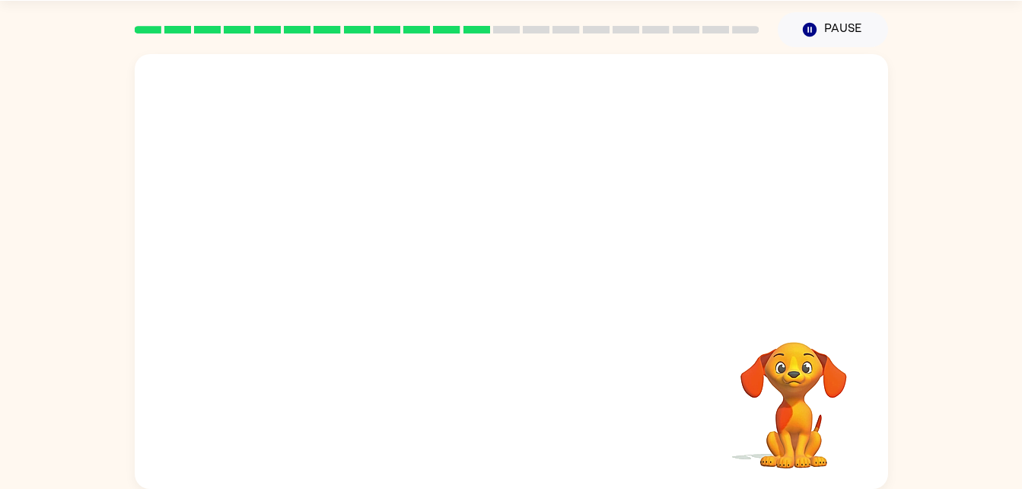
scroll to position [45, 0]
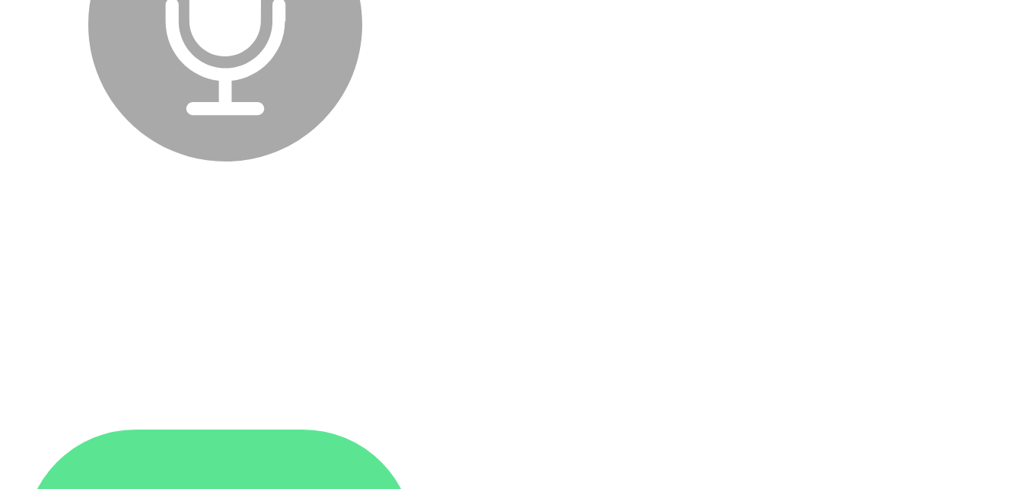
click at [516, 393] on button "button" at bounding box center [511, 413] width 97 height 56
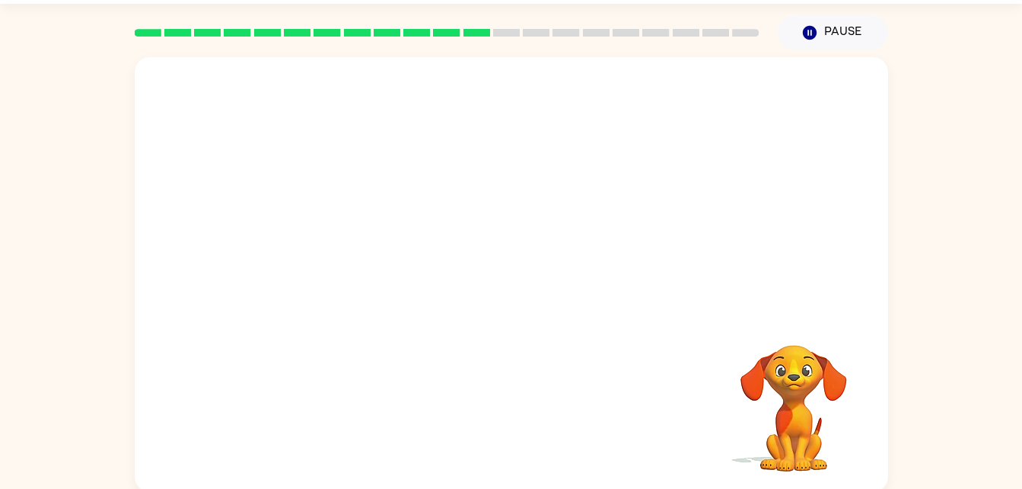
scroll to position [44, 0]
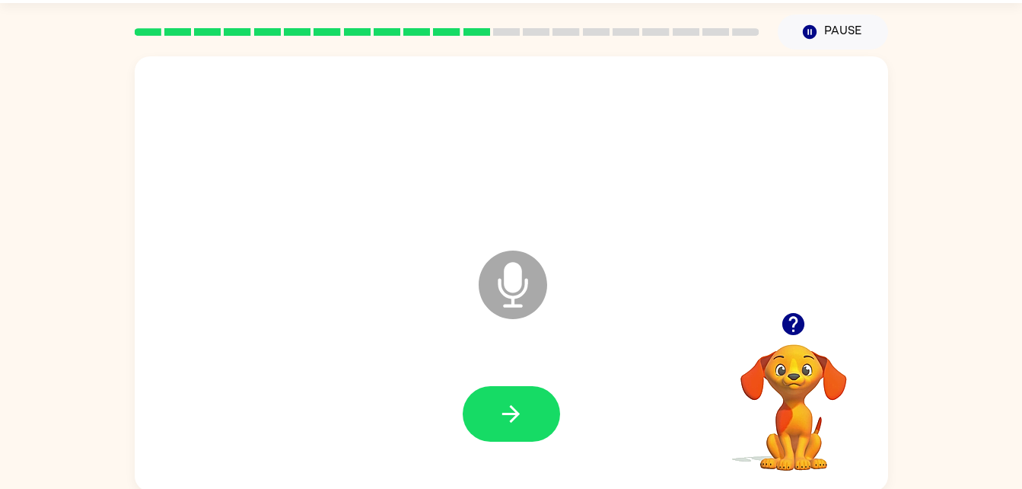
click at [789, 378] on video "Your browser must support playing .mp4 files to use Literably. Please try using…" at bounding box center [794, 396] width 152 height 152
drag, startPoint x: 515, startPoint y: 461, endPoint x: 516, endPoint y: 450, distance: 11.4
click at [516, 450] on div at bounding box center [511, 414] width 723 height 125
click at [509, 396] on button "button" at bounding box center [511, 414] width 97 height 56
click at [512, 394] on button "button" at bounding box center [511, 414] width 97 height 56
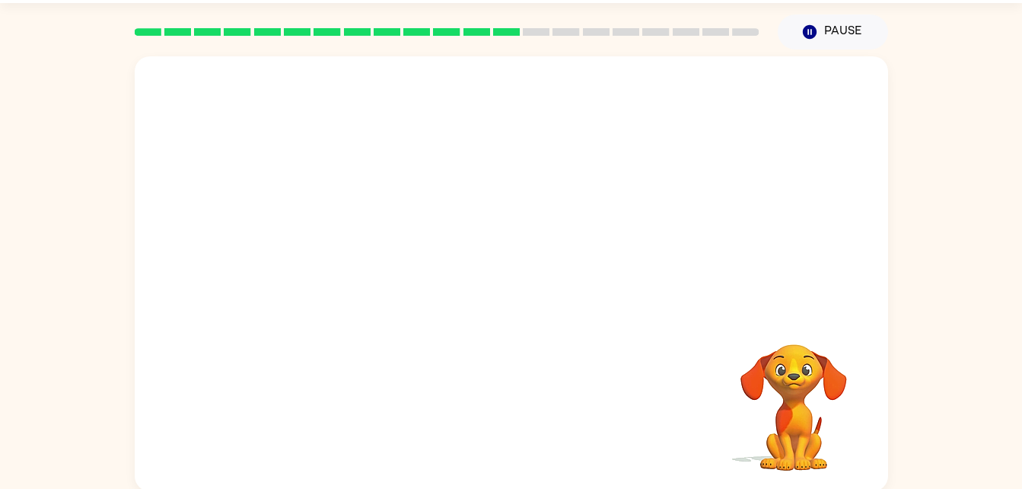
scroll to position [46, 0]
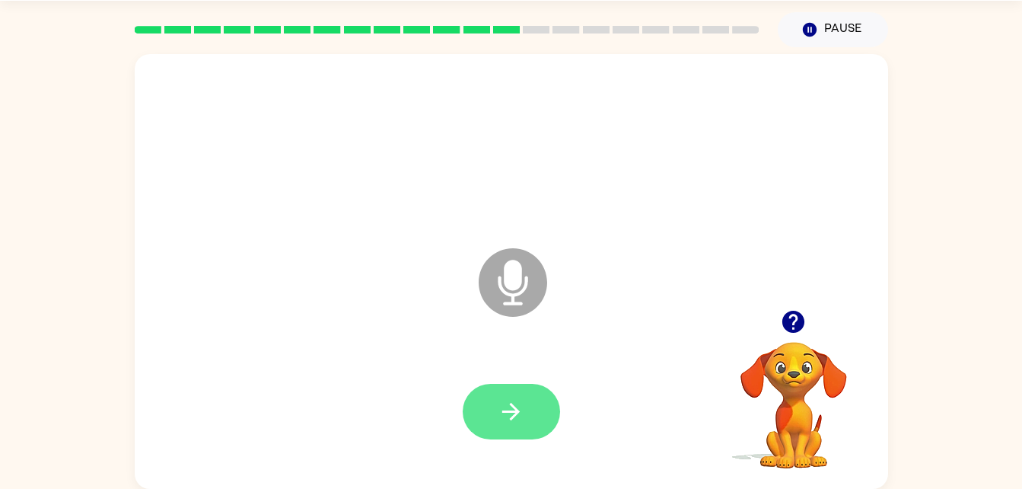
click at [530, 406] on button "button" at bounding box center [511, 412] width 97 height 56
click at [491, 405] on button "button" at bounding box center [511, 412] width 97 height 56
click at [542, 311] on div "Microphone The Microphone is here when it is your turn to talk" at bounding box center [511, 271] width 753 height 435
click at [518, 379] on div at bounding box center [511, 411] width 723 height 125
click at [521, 398] on icon "button" at bounding box center [511, 411] width 27 height 27
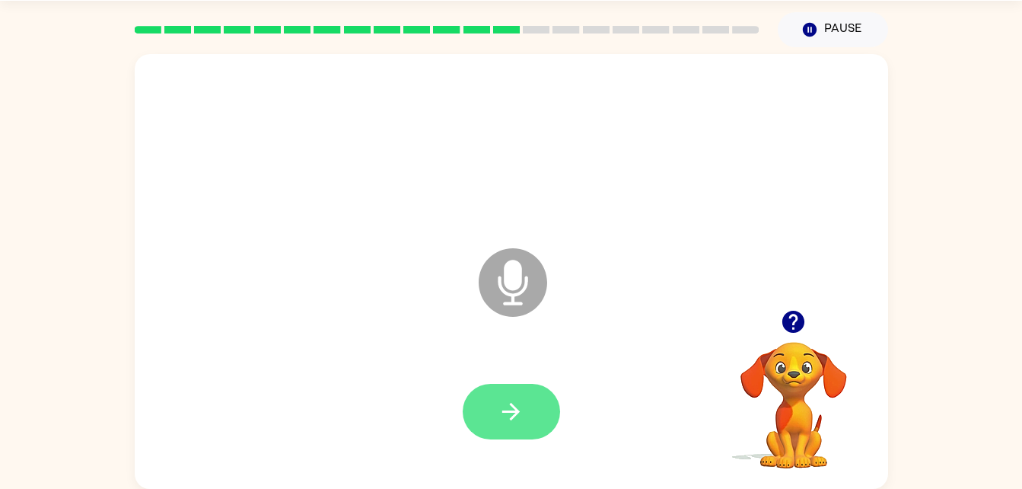
click at [543, 406] on button "button" at bounding box center [511, 412] width 97 height 56
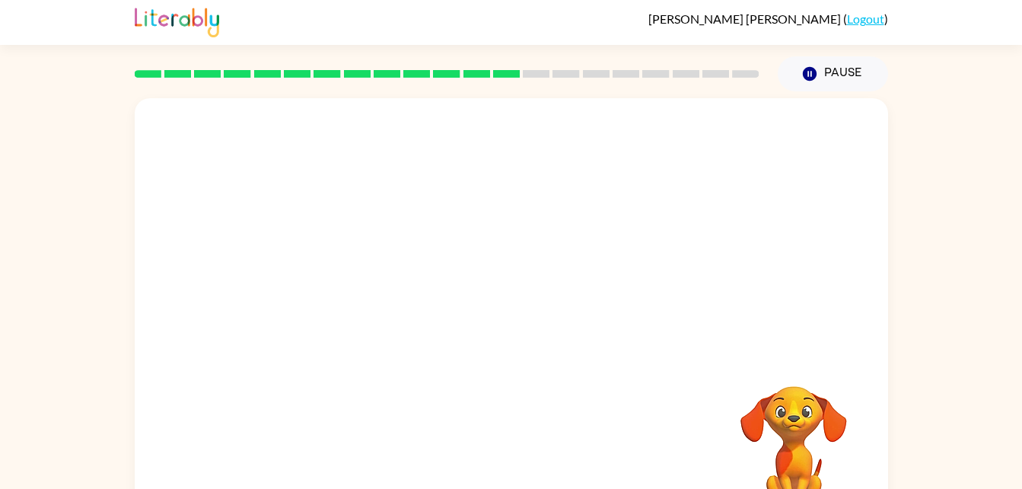
scroll to position [4, 0]
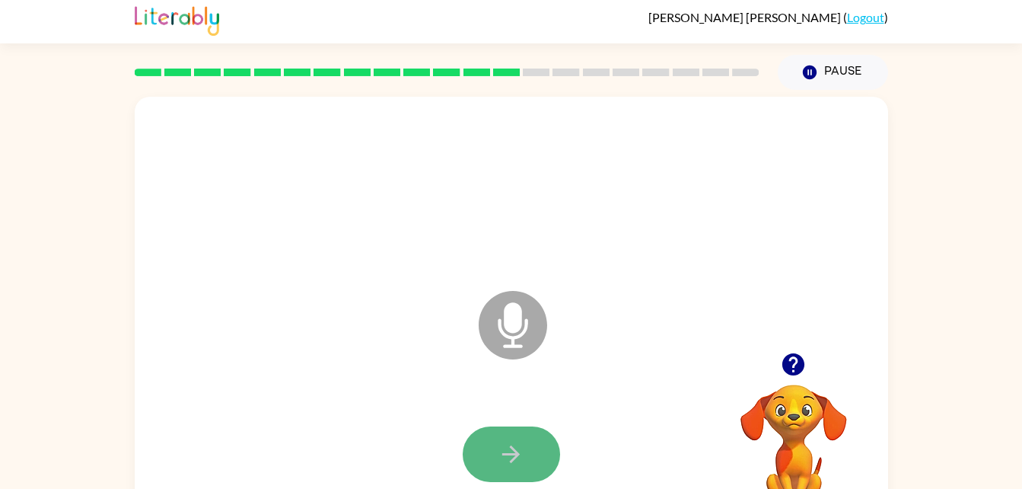
click at [505, 434] on button "button" at bounding box center [511, 454] width 97 height 56
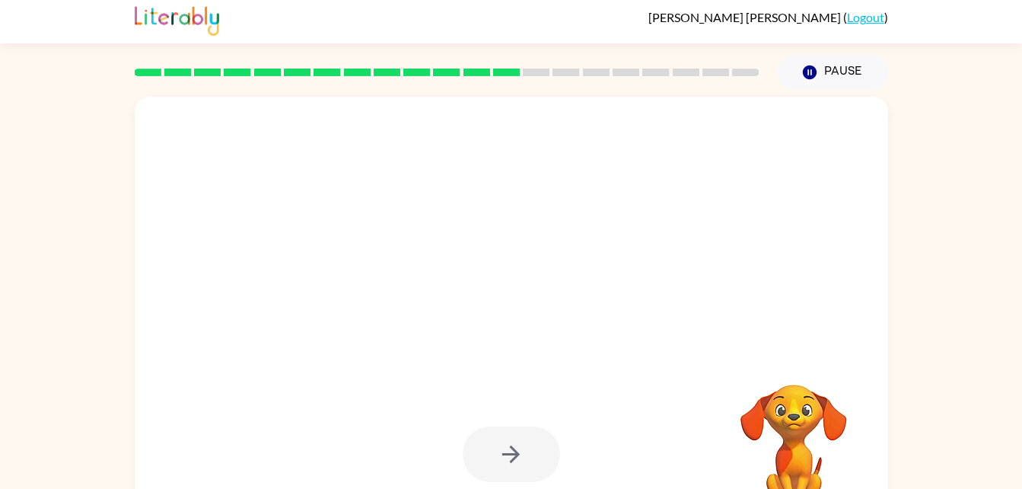
scroll to position [46, 0]
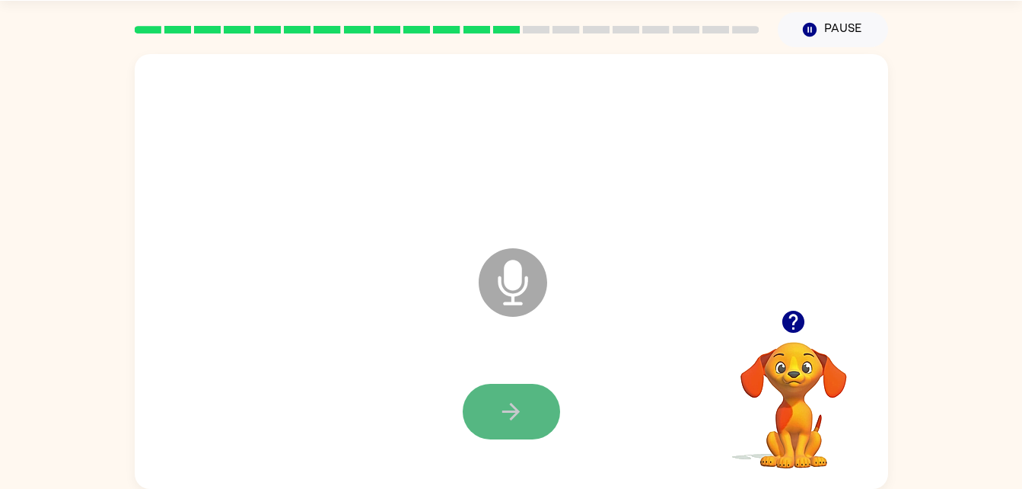
click at [509, 401] on icon "button" at bounding box center [511, 411] width 27 height 27
click at [483, 416] on button "button" at bounding box center [511, 412] width 97 height 56
click at [534, 386] on button "button" at bounding box center [511, 412] width 97 height 56
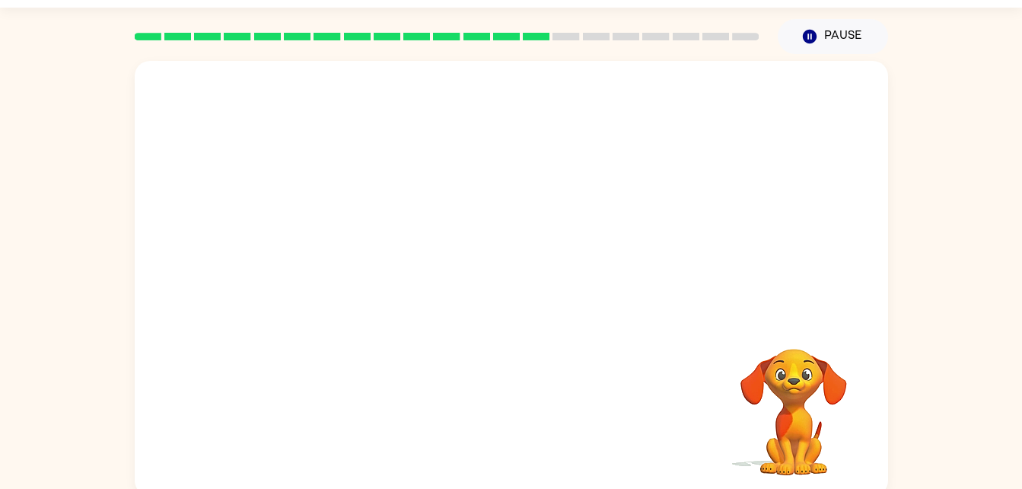
scroll to position [46, 0]
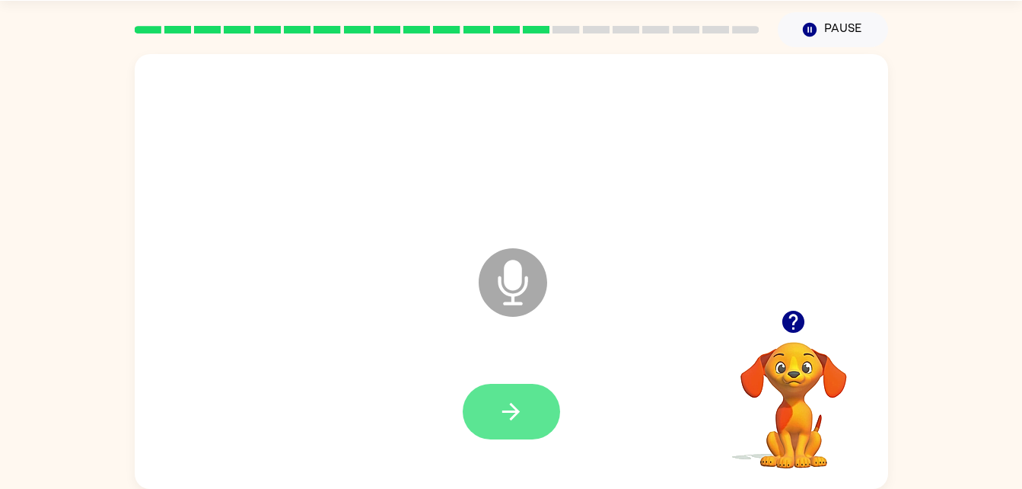
click at [501, 438] on button "button" at bounding box center [511, 412] width 97 height 56
click at [518, 416] on icon "button" at bounding box center [511, 411] width 27 height 27
click at [542, 368] on div at bounding box center [511, 411] width 723 height 125
click at [499, 434] on button "button" at bounding box center [511, 412] width 97 height 56
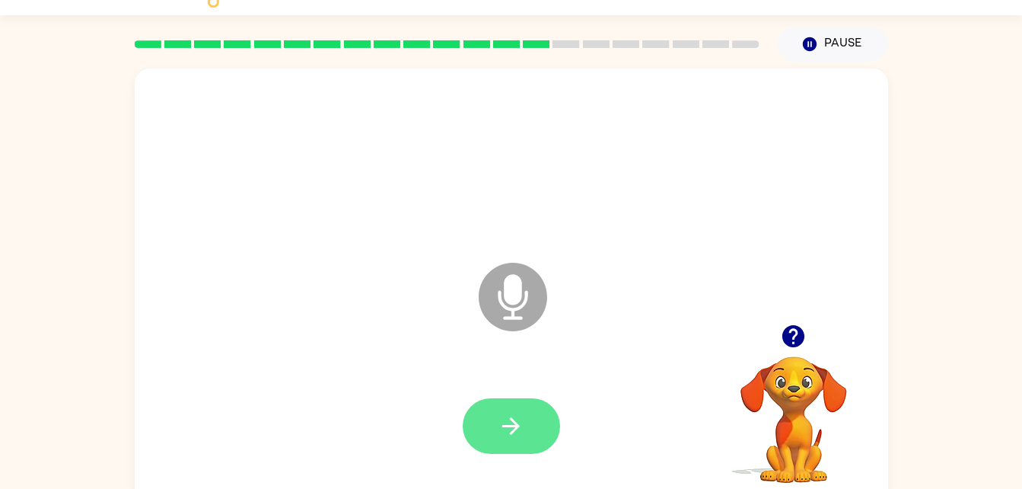
scroll to position [31, 0]
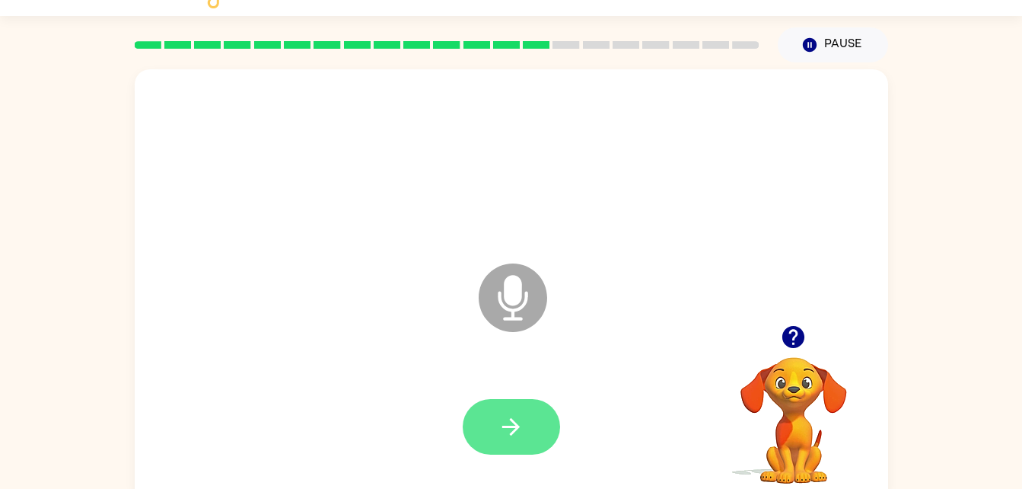
click at [517, 425] on icon "button" at bounding box center [511, 427] width 18 height 18
click at [534, 400] on button "button" at bounding box center [511, 427] width 97 height 56
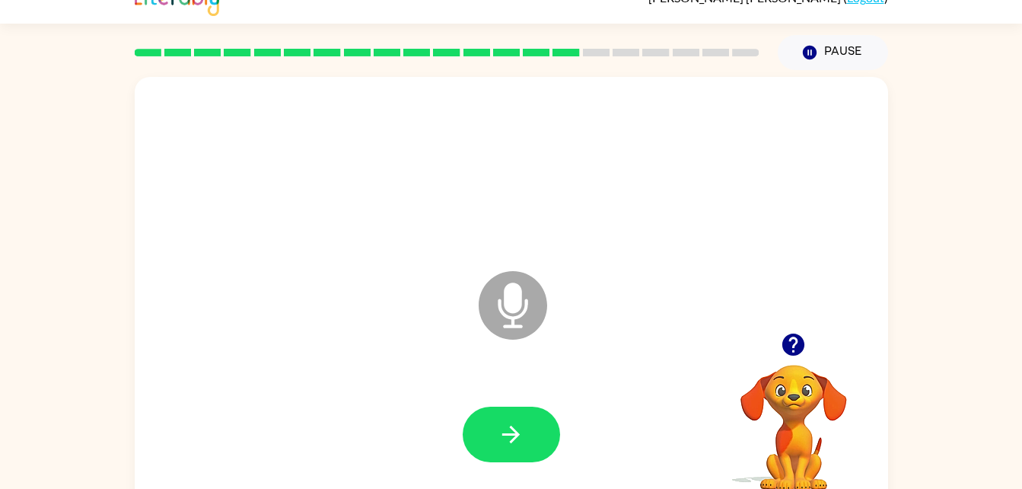
scroll to position [46, 0]
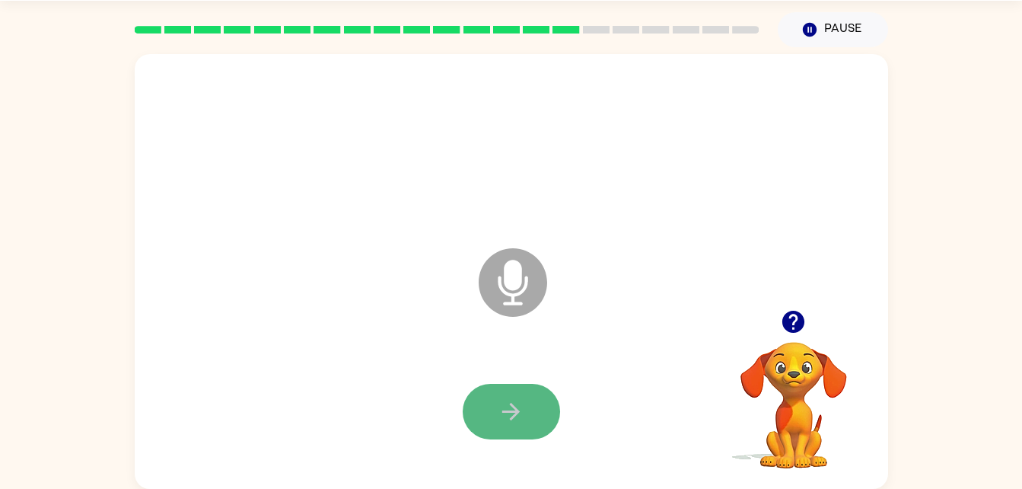
click at [493, 420] on button "button" at bounding box center [511, 412] width 97 height 56
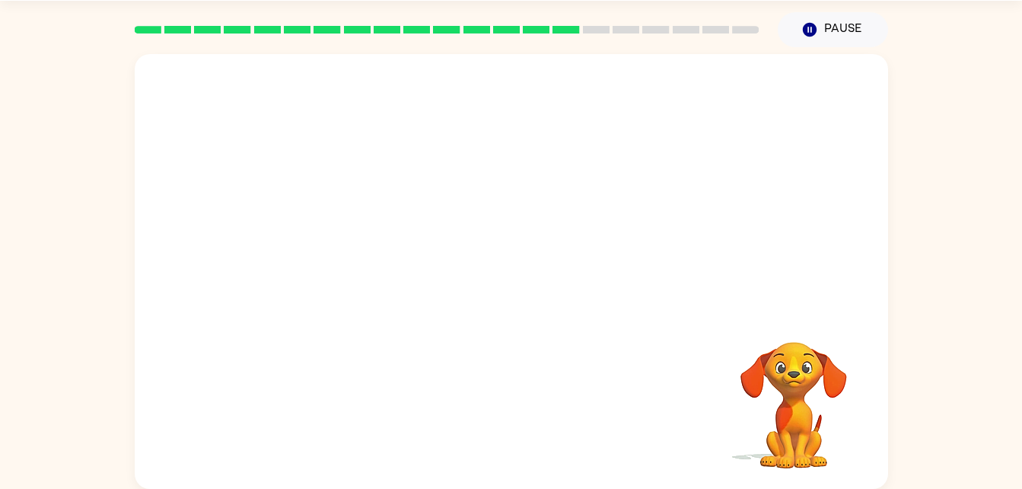
click at [470, 358] on div at bounding box center [511, 411] width 723 height 125
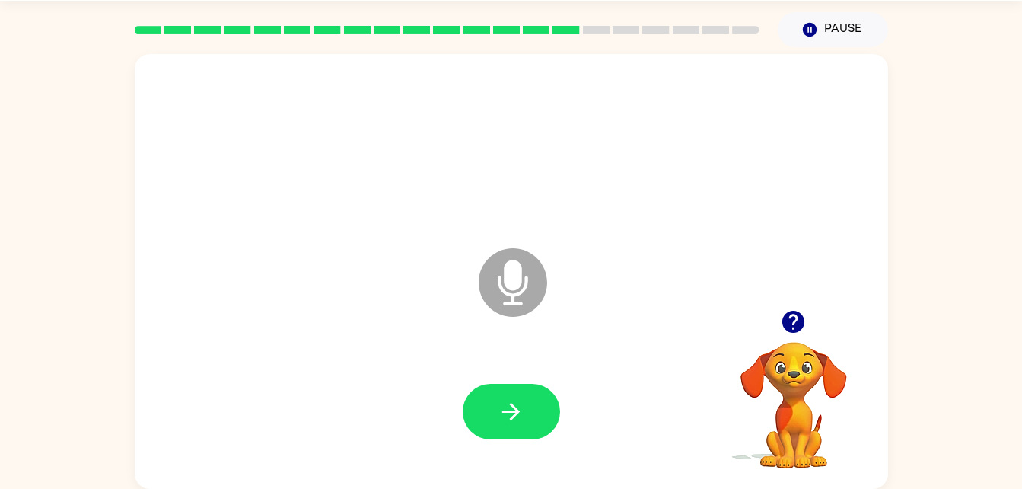
click at [470, 358] on div at bounding box center [511, 411] width 723 height 125
click at [521, 413] on icon "button" at bounding box center [511, 411] width 27 height 27
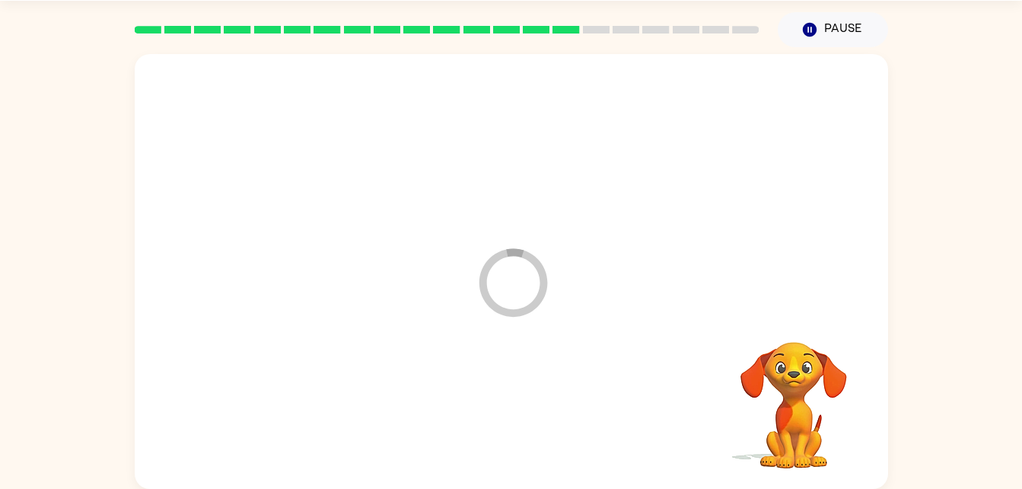
click at [521, 413] on div at bounding box center [511, 411] width 723 height 125
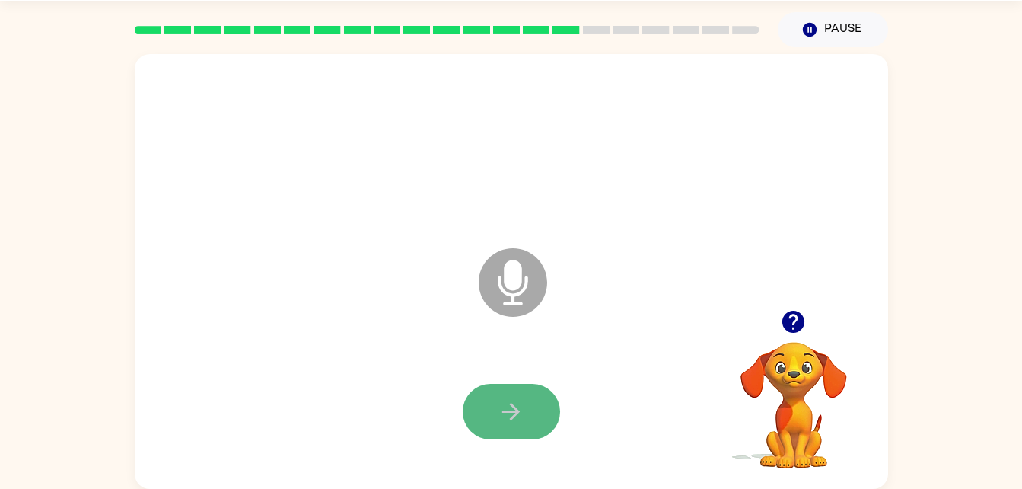
click at [505, 411] on icon "button" at bounding box center [511, 412] width 18 height 18
click at [499, 429] on button "button" at bounding box center [511, 412] width 97 height 56
click at [492, 399] on button "button" at bounding box center [511, 412] width 97 height 56
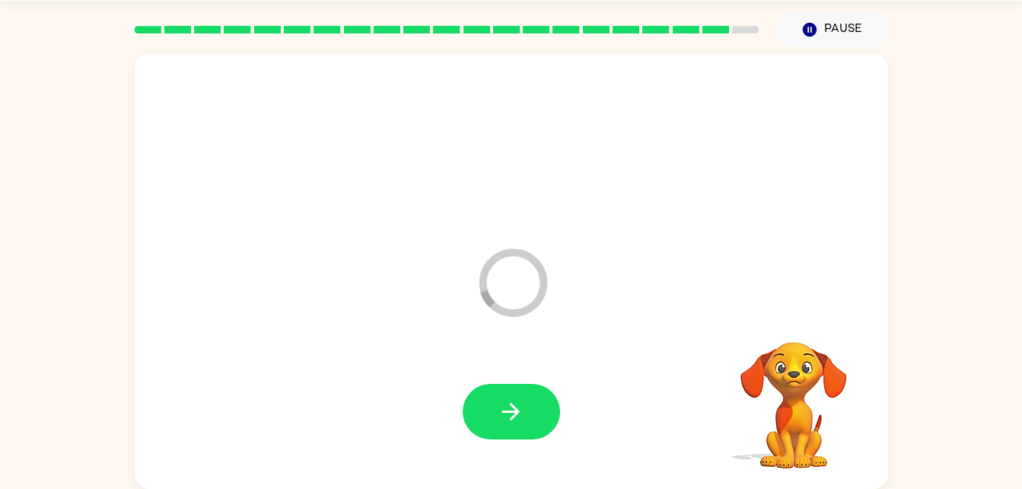
scroll to position [19, 0]
